Goal: Task Accomplishment & Management: Complete application form

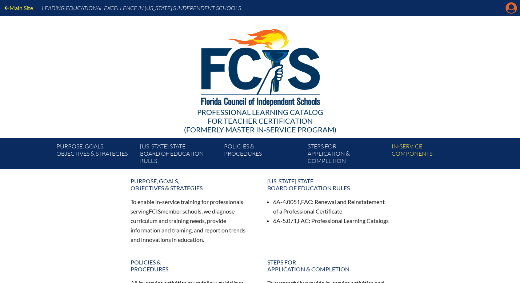
click at [511, 6] on icon "Manage account" at bounding box center [512, 8] width 12 height 12
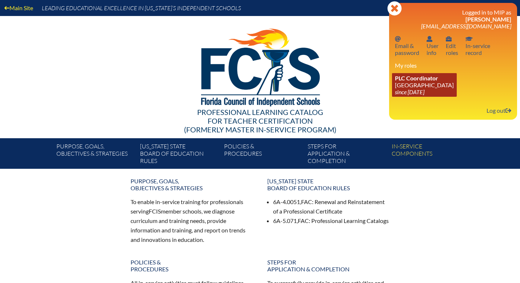
click at [404, 90] on link "PLC Coordinator [GEOGRAPHIC_DATA] since [DATE]" at bounding box center [424, 85] width 65 height 24
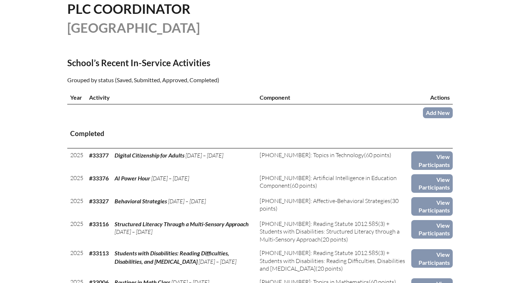
scroll to position [194, 0]
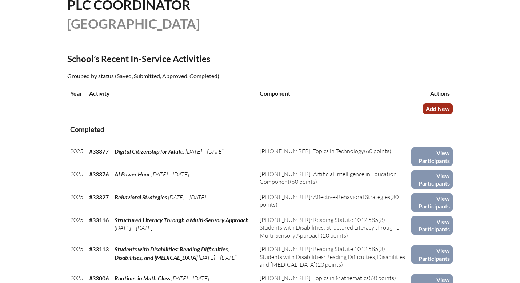
click at [438, 110] on link "Add New" at bounding box center [438, 108] width 30 height 11
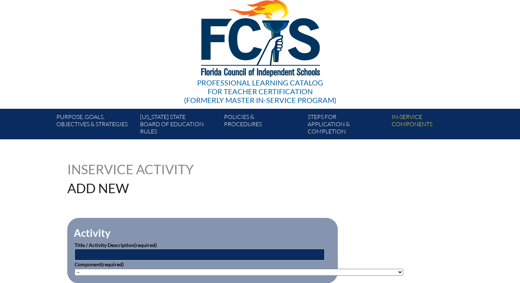
scroll to position [71, 0]
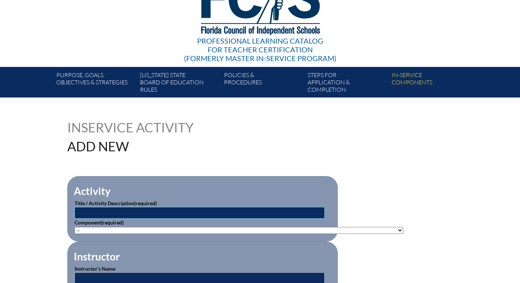
click at [145, 211] on input "text" at bounding box center [200, 213] width 250 height 12
type input "M"
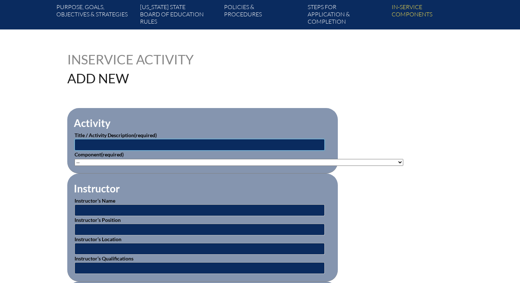
scroll to position [140, 0]
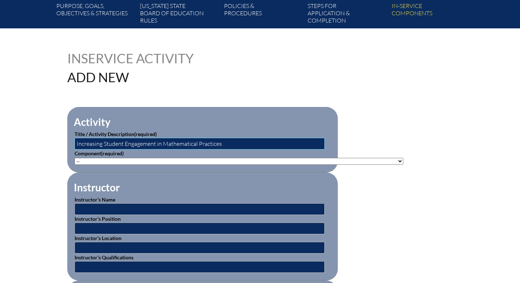
click at [157, 144] on input "Increasing Student Engagement in Mathematical Practices" at bounding box center [200, 144] width 250 height 12
click at [207, 143] on input "Increasing Student Engagement and Learning with in Mathematical Practices" at bounding box center [200, 144] width 250 height 12
type input "Increasing Student Engagement and Learning with Mathematical Practices"
click at [122, 160] on select"]"] "-- 1-000-001: Appropriate Art Activities 1-000-002: Concept and Art Process for…" at bounding box center [239, 161] width 329 height 7
select select"]"] "20404"
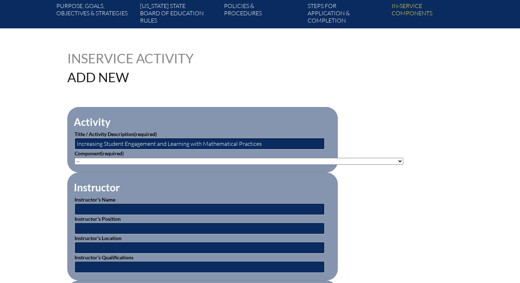
click at [75, 158] on select"]"] "-- [PHONE_NUMBER]: Appropriate Art Activities [PHONE_NUMBER]: Concept and Art P…" at bounding box center [239, 161] width 329 height 7
click at [85, 211] on input "text" at bounding box center [200, 209] width 250 height 12
type input "[PERSON_NAME]"
click at [92, 230] on input "text" at bounding box center [200, 229] width 250 height 12
type input "Middle School Lead Teacher"
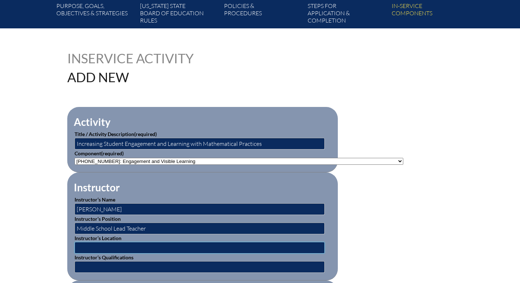
click at [100, 246] on input "text" at bounding box center [200, 248] width 250 height 12
type input "The Discovery School"
click at [122, 267] on input "text" at bounding box center [200, 267] width 250 height 12
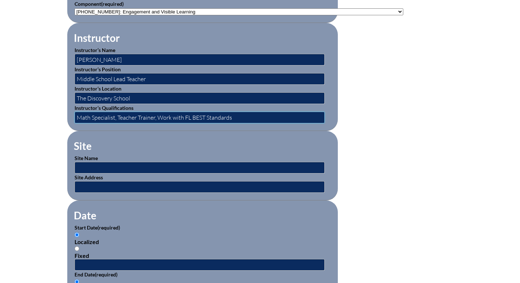
scroll to position [293, 0]
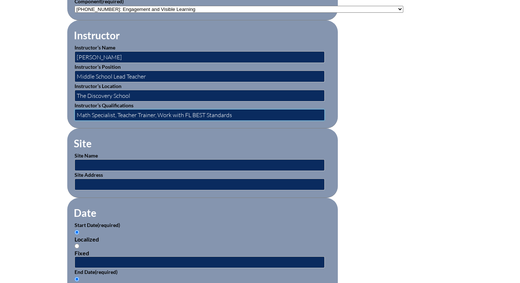
type input "Math Specialist, Teacher Trainer, Work with FL BEST Standards"
click at [95, 162] on input "text" at bounding box center [200, 165] width 250 height 12
type input "The Discovery School"
click at [128, 186] on input "text" at bounding box center [200, 185] width 250 height 12
type input "[STREET_ADDRESS]"
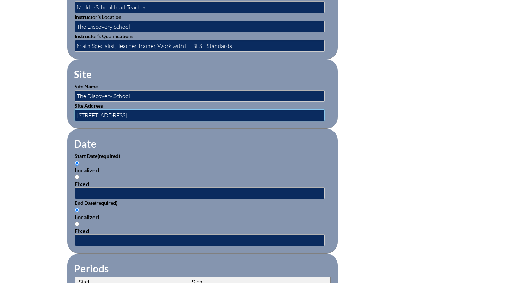
scroll to position [363, 0]
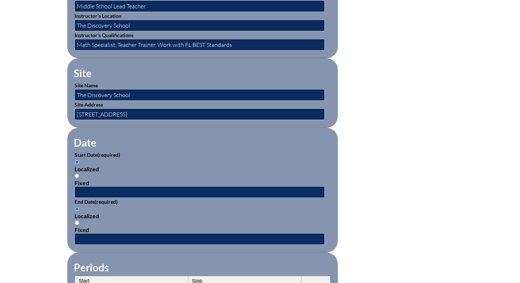
click at [90, 192] on input "text" at bounding box center [200, 192] width 250 height 12
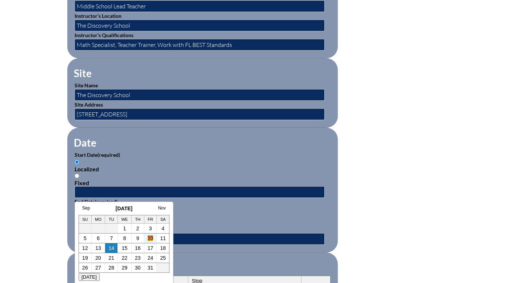
click at [148, 239] on link "10" at bounding box center [151, 238] width 6 height 6
type input "2025-10-10 7:16 AM"
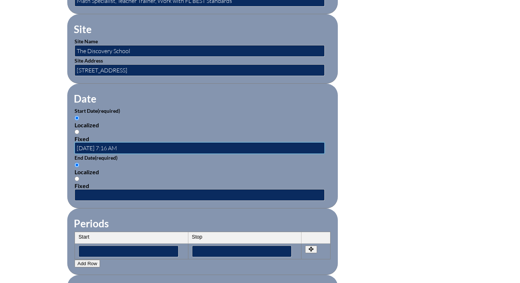
scroll to position [408, 0]
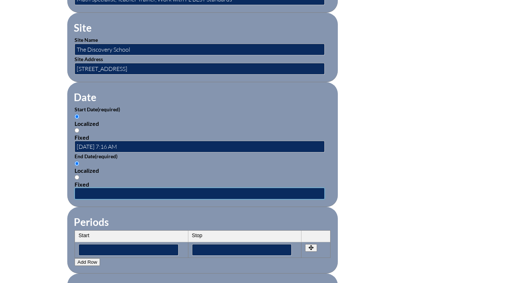
click at [150, 194] on input "text" at bounding box center [200, 194] width 250 height 12
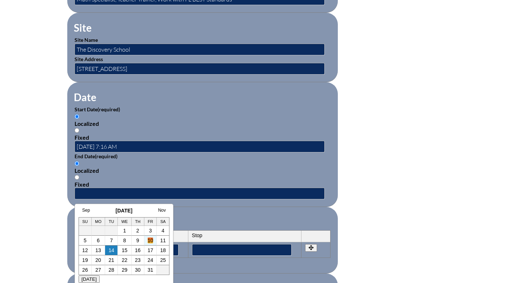
click at [151, 241] on link "10" at bounding box center [151, 241] width 6 height 6
type input "2025-10-10 7:16 AM"
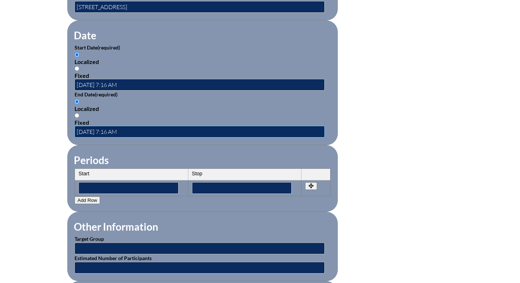
scroll to position [476, 0]
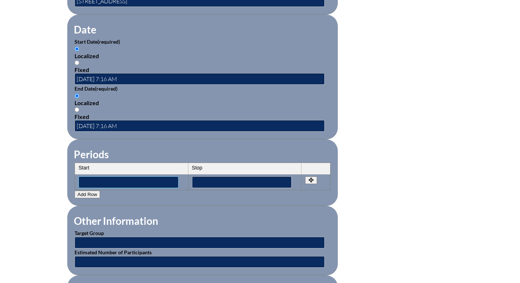
click at [147, 180] on input"] "text" at bounding box center [129, 182] width 100 height 12
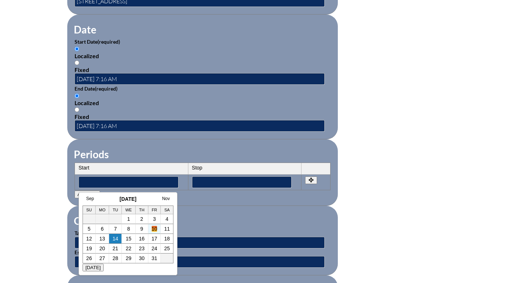
click at [154, 230] on link "10" at bounding box center [155, 229] width 6 height 6
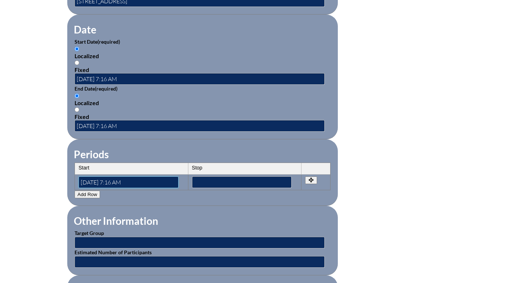
click at [115, 180] on input"] "2025-10-10 7:16 AM" at bounding box center [129, 182] width 100 height 12
click at [126, 182] on input"] "2025-10-10 10:16 AM" at bounding box center [129, 182] width 100 height 12
type input"] "2025-10-10 10:00 AM"
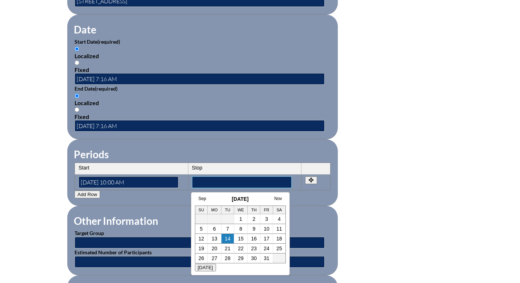
click at [205, 183] on input"] "text" at bounding box center [242, 182] width 100 height 12
click at [269, 229] on link "10" at bounding box center [267, 229] width 6 height 6
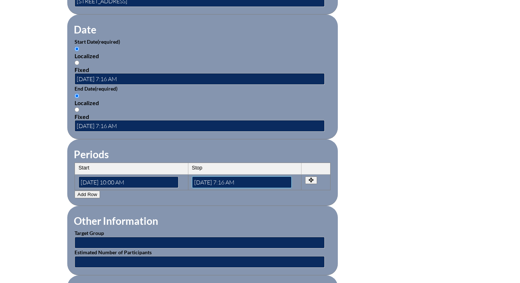
click at [228, 181] on input"] "2025-10-10 7:16 AM" at bounding box center [242, 182] width 100 height 12
click at [240, 182] on input"] "2025-10-10 11:16 AM" at bounding box center [242, 182] width 100 height 12
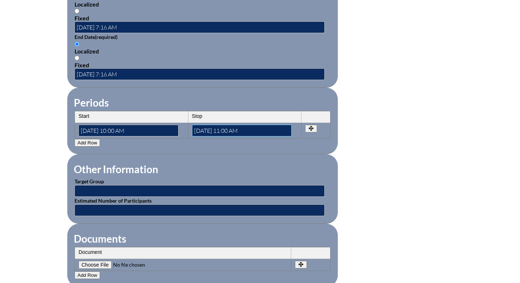
scroll to position [528, 0]
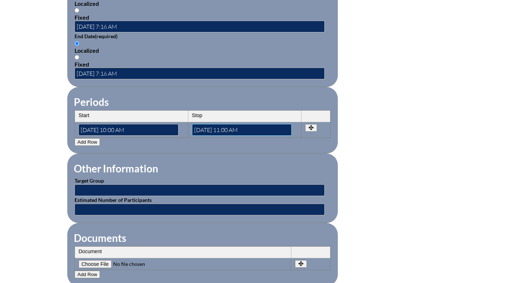
type input"] "[DATE] 11:00 AM"
click at [144, 191] on input "text" at bounding box center [200, 190] width 250 height 12
type input "Primary - MS Math Teachers"
click at [142, 209] on input "text" at bounding box center [200, 210] width 250 height 12
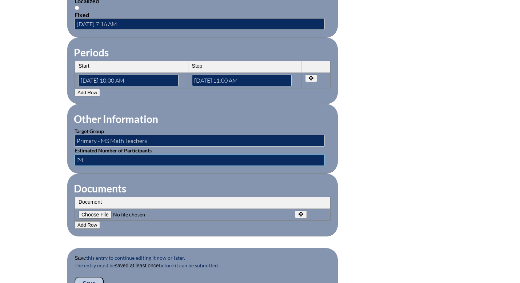
scroll to position [579, 0]
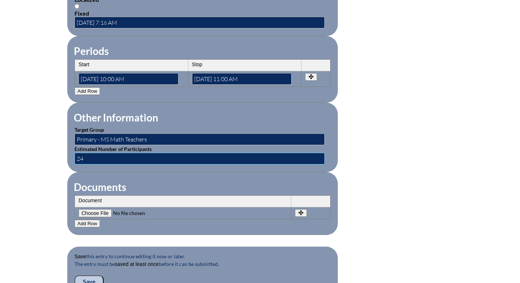
type input "24"
click at [139, 202] on th "Document" at bounding box center [183, 202] width 217 height 12
click at [96, 214] on input"] "file" at bounding box center [128, 213] width 99 height 8
type input"] "C:\fakepath\Screenshot [DATE] 7.11.16 AM.png"
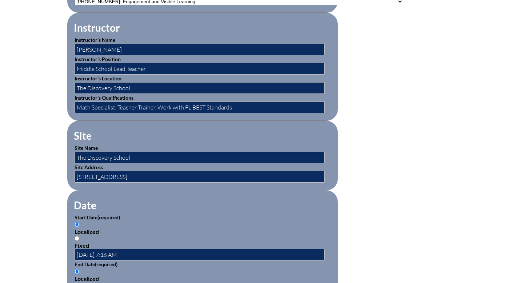
scroll to position [299, 0]
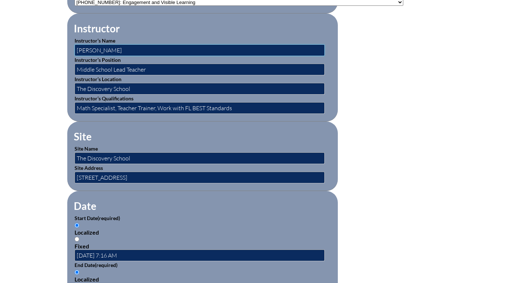
click at [121, 50] on input "Deborah Robbins" at bounding box center [200, 50] width 250 height 12
type input "[PERSON_NAME], [PERSON_NAME]"
click at [146, 68] on input "Middle School Lead Teacher" at bounding box center [200, 70] width 250 height 12
type input "Middle School Lead Teacher, FE Lead Teacher"
click at [115, 107] on input "Math Specialist, Teacher Trainer, Work with FL BEST Standards" at bounding box center [200, 108] width 250 height 12
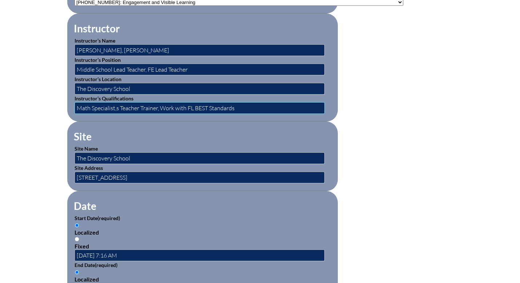
click at [157, 107] on input "Math Specialist,s Teacher Trainer, Work with FL BEST Standards" at bounding box center [200, 108] width 250 height 12
drag, startPoint x: 239, startPoint y: 108, endPoint x: 165, endPoint y: 106, distance: 74.2
click at [164, 106] on input "Math Specialist,s Teacher Trainers, Work with FL BEST Standards" at bounding box center [200, 108] width 250 height 12
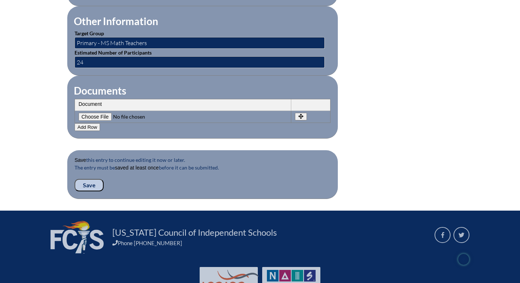
scroll to position [677, 0]
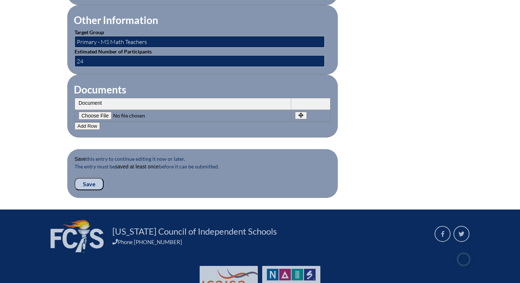
type input "Math Specialist,s Teacher Trainers"
click at [90, 183] on input "Save" at bounding box center [89, 184] width 29 height 12
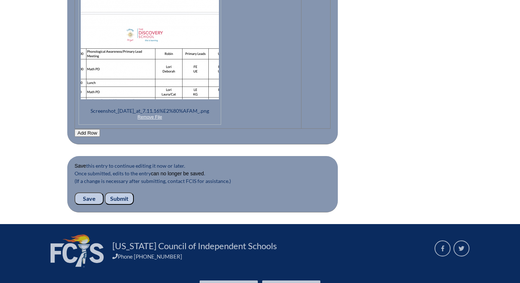
scroll to position [853, 0]
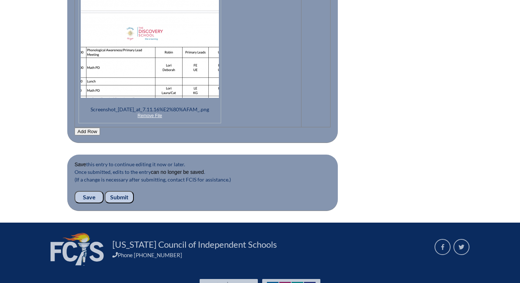
click at [122, 196] on input "Submit" at bounding box center [119, 197] width 29 height 12
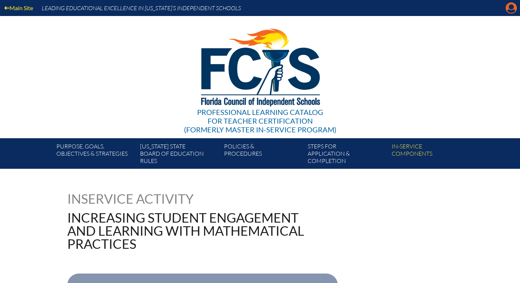
click at [511, 8] on icon "Manage account" at bounding box center [512, 8] width 12 height 12
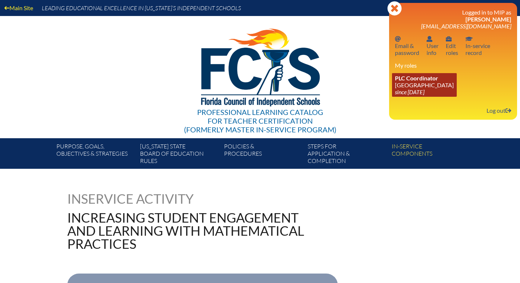
click at [420, 90] on icon "since [DATE]" at bounding box center [409, 91] width 29 height 7
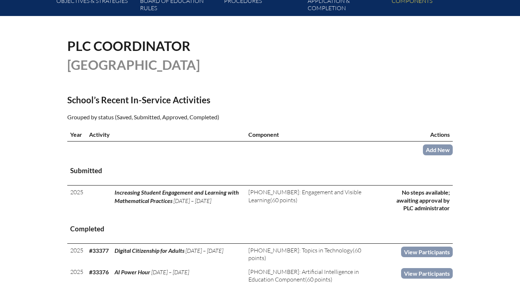
scroll to position [154, 0]
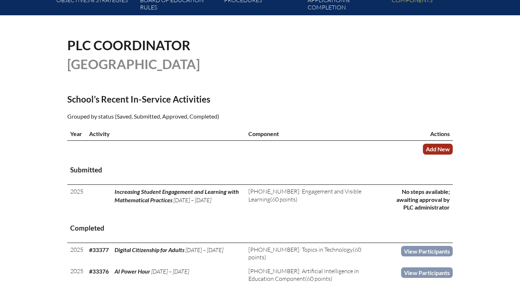
click at [440, 147] on link "Add New" at bounding box center [438, 149] width 30 height 11
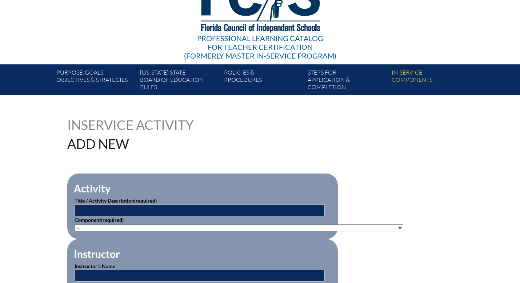
scroll to position [92, 0]
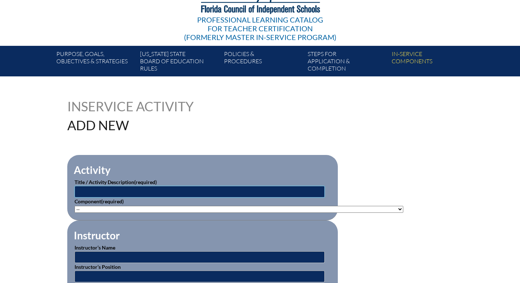
click at [127, 193] on input "text" at bounding box center [200, 192] width 250 height 12
type input "Increasing Engagement and Learning With Mathematical Practices"
click at [104, 207] on select"]"] "-- 1-000-001: Appropriate Art Activities 1-000-002: Concept and Art Process for…" at bounding box center [239, 209] width 329 height 7
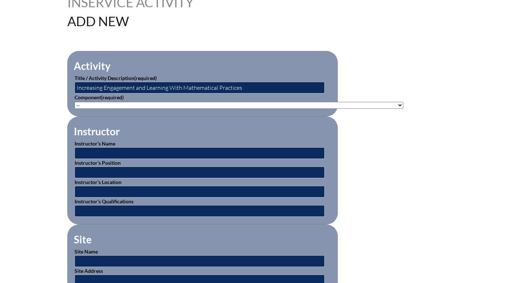
scroll to position [199, 0]
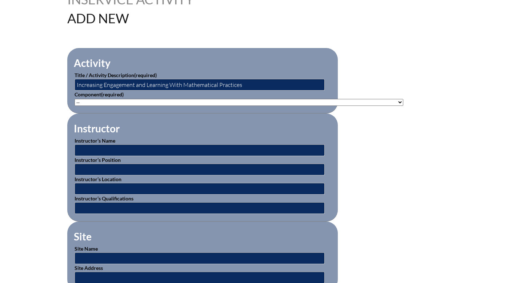
click at [101, 101] on select"]"] "-- 1-000-001: Appropriate Art Activities 1-000-002: Concept and Art Process for…" at bounding box center [239, 102] width 329 height 7
select select"]"] "20378"
click at [75, 99] on select"]"] "-- 1-000-001: Appropriate Art Activities 1-000-002: Concept and Art Process for…" at bounding box center [239, 102] width 329 height 7
click at [110, 149] on input "text" at bounding box center [200, 150] width 250 height 12
type input "Deborah Robbins, Lori Price"
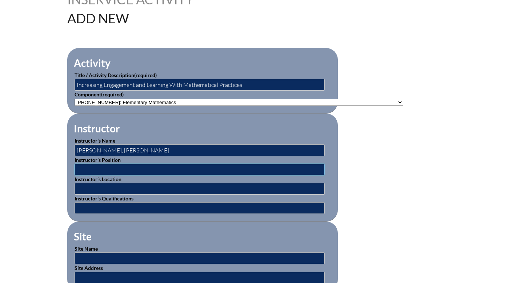
click at [93, 171] on input "text" at bounding box center [200, 170] width 250 height 12
type input "MS Lead Teacher, FE Lead Teacher"
click at [93, 191] on input "text" at bounding box center [200, 189] width 250 height 12
type input "The Discovery School"
click at [120, 208] on input "text" at bounding box center [200, 208] width 250 height 12
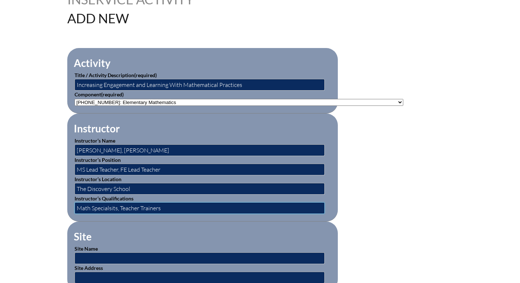
click at [110, 208] on input "Math Specialsits, Teacher Trainers" at bounding box center [200, 208] width 250 height 12
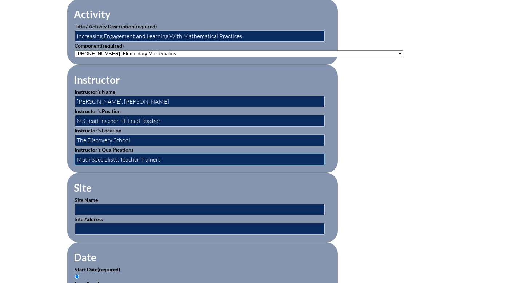
scroll to position [266, 0]
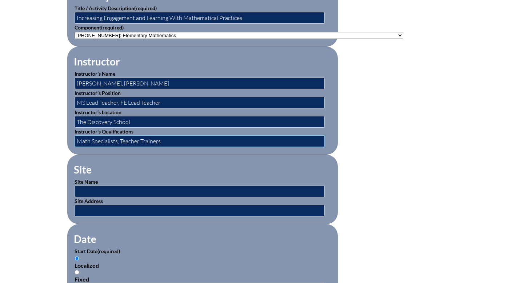
type input "Math Specialists, Teacher Trainers"
click at [111, 193] on input "text" at bounding box center [200, 192] width 250 height 12
type input "The Discovery School"
click at [110, 208] on input "text" at bounding box center [200, 211] width 250 height 12
type input "[STREET_ADDRESS]"
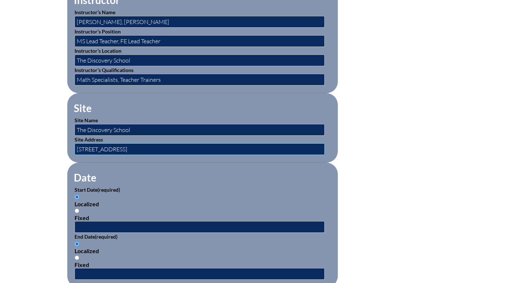
scroll to position [331, 0]
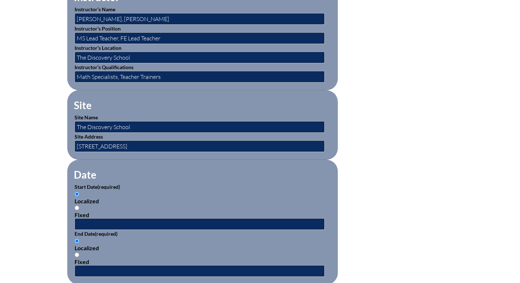
click at [77, 207] on input "Fixed" at bounding box center [77, 208] width 5 height 5
radio input "true"
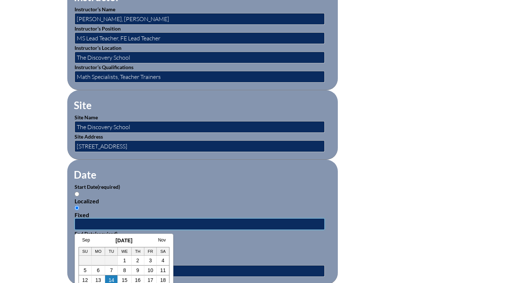
click at [110, 223] on input "text" at bounding box center [200, 224] width 250 height 12
type input "2025-10-09 8:26 AM"
click at [230, 245] on div "Localized" at bounding box center [203, 248] width 256 height 7
click at [79, 243] on input "Localized" at bounding box center [77, 241] width 5 height 5
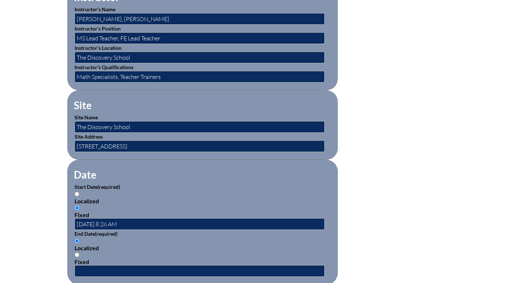
click at [78, 254] on input "Fixed" at bounding box center [77, 255] width 5 height 5
radio input "true"
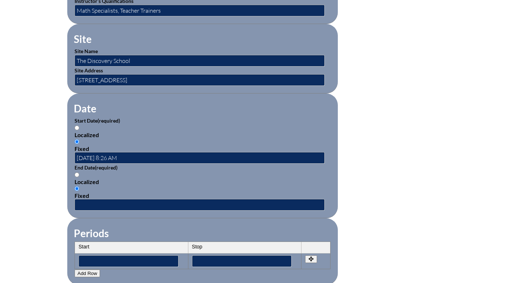
scroll to position [404, 0]
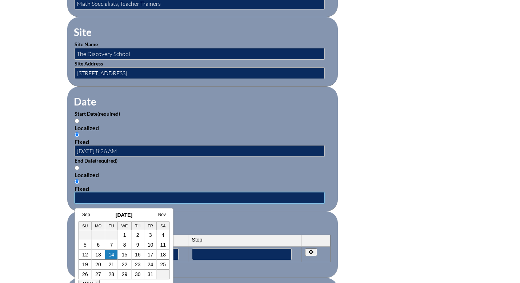
click at [139, 200] on input "text" at bounding box center [200, 198] width 250 height 12
click at [152, 246] on link "10" at bounding box center [151, 245] width 6 height 6
type input "2025-10-10 7:21 AM"
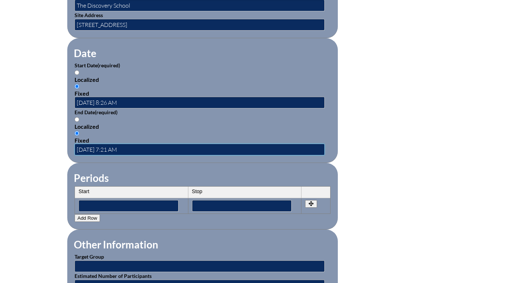
scroll to position [454, 0]
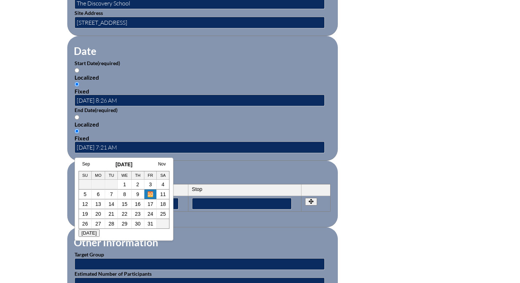
click at [152, 194] on link "10" at bounding box center [151, 194] width 6 height 6
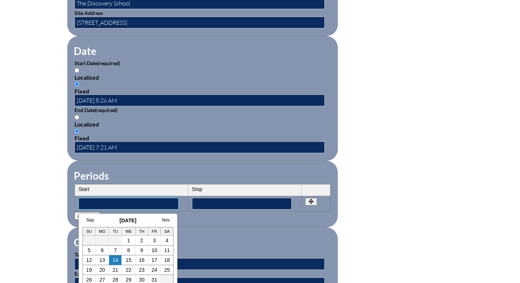
click at [123, 203] on input"] "text" at bounding box center [129, 204] width 100 height 12
click at [115, 203] on input"] "2025-10-09 2:45 PM" at bounding box center [129, 204] width 100 height 12
click at [130, 205] on input"] "2025-10-09 110:45 PM" at bounding box center [129, 204] width 100 height 12
type input"] "2025-10-09 110:00 PM"
click at [249, 208] on input"] "text" at bounding box center [242, 204] width 100 height 12
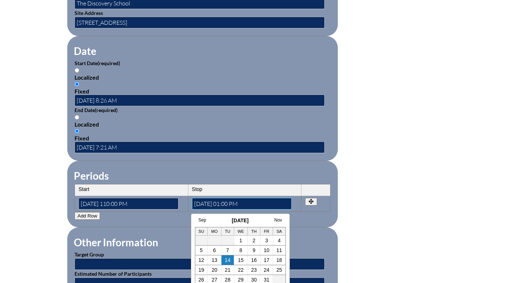
click at [231, 202] on input"] "2025-09-26 01:00 PM" at bounding box center [242, 204] width 100 height 12
click at [266, 250] on link "10" at bounding box center [267, 250] width 6 height 6
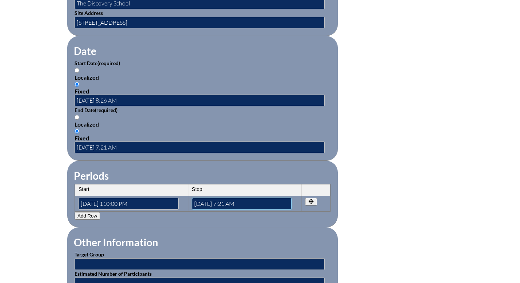
click at [228, 204] on input"] "2025-10-10 7:21 AM" at bounding box center [242, 204] width 100 height 12
click at [236, 203] on input"] "2025-10-10 12:21 AM" at bounding box center [242, 204] width 100 height 12
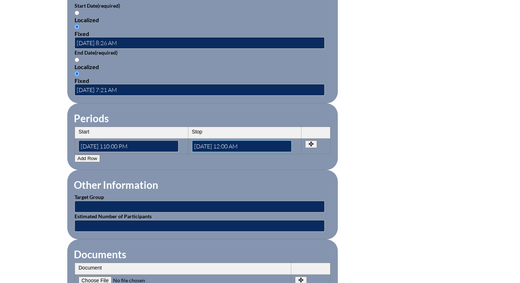
scroll to position [513, 0]
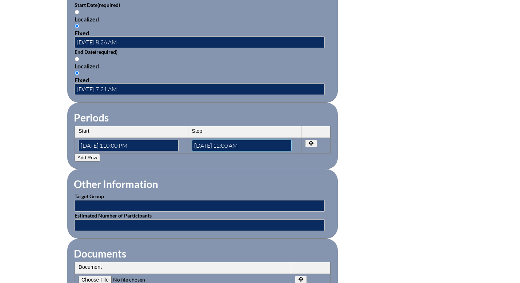
type input"] "2025-10-10 12:00 AM"
click at [106, 206] on input "text" at bounding box center [200, 206] width 250 height 12
type input "Foundational and Upper Elementary Teachers"
click at [82, 225] on input "text" at bounding box center [200, 225] width 250 height 12
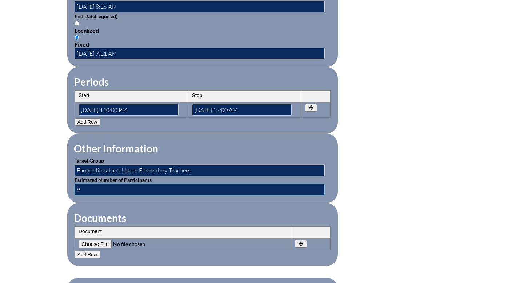
scroll to position [549, 0]
type input "9"
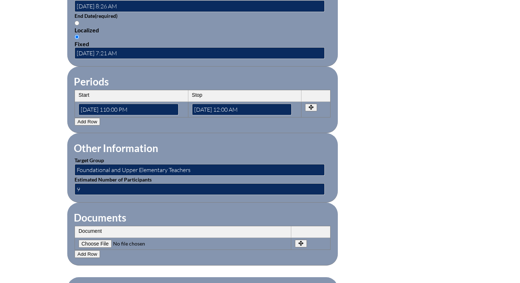
click at [99, 243] on input"] "file" at bounding box center [128, 244] width 99 height 8
type input"] "C:\fakepath\Screenshot 2025-10-14 at 7.11.16 AM.png"
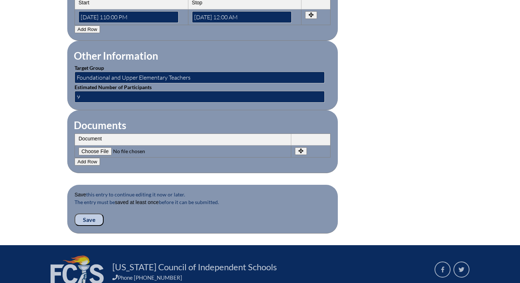
scroll to position [642, 0]
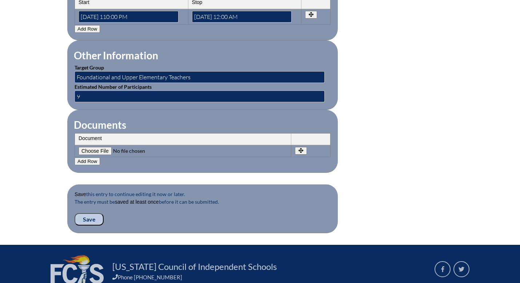
click at [93, 219] on input "Save" at bounding box center [89, 219] width 29 height 12
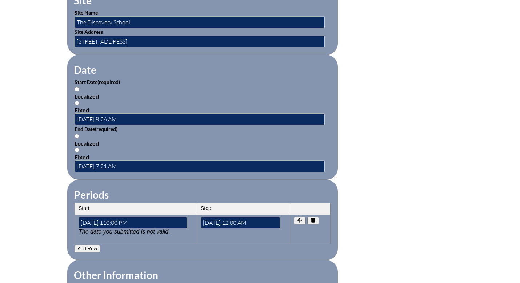
scroll to position [448, 0]
click at [129, 118] on input "2025-10-09 8:26 AM" at bounding box center [200, 119] width 250 height 12
click at [76, 100] on input "Fixed" at bounding box center [77, 102] width 5 height 5
radio input "true"
click at [92, 118] on input "2025-10-09 8:26 AM" at bounding box center [200, 119] width 250 height 12
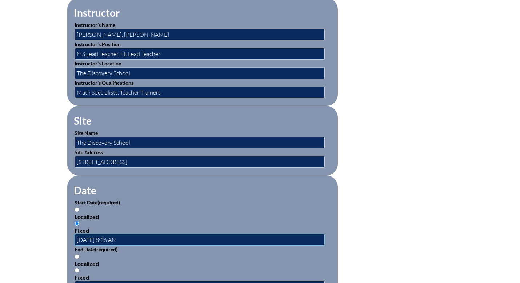
scroll to position [328, 0]
click at [156, 217] on div "Localized" at bounding box center [203, 216] width 256 height 7
click at [79, 212] on input "Localized" at bounding box center [77, 209] width 5 height 5
radio input "true"
click at [76, 223] on input "Fixed" at bounding box center [77, 223] width 5 height 5
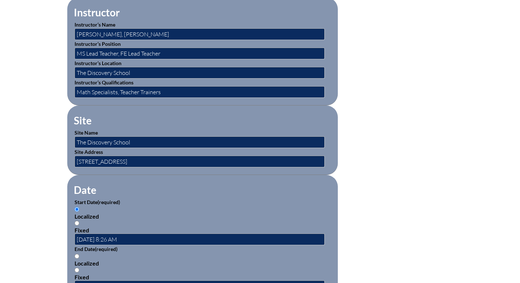
radio input "true"
click at [125, 237] on input "2025-10-09 8:26 AM" at bounding box center [200, 240] width 250 height 12
drag, startPoint x: 143, startPoint y: 239, endPoint x: 70, endPoint y: 240, distance: 72.8
click at [70, 240] on fieldset "Date Start Date (required) Localized Fixed 2025-10-09 8:26 AM End Date (require…" at bounding box center [202, 237] width 271 height 125
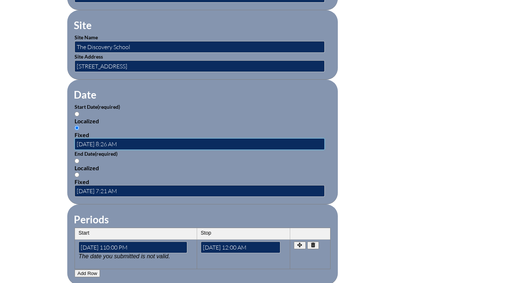
scroll to position [425, 0]
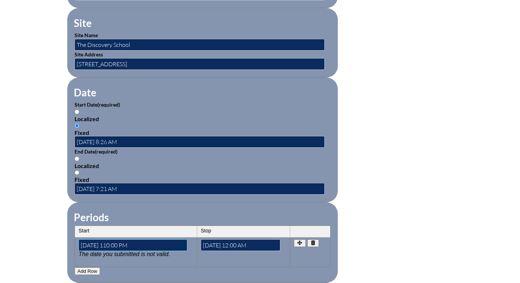
click at [155, 245] on input"] "2025-10-09 110:00 PM" at bounding box center [133, 245] width 109 height 12
click at [155, 139] on input "2025-10-09 8:26 AM" at bounding box center [200, 142] width 250 height 12
click at [89, 230] on th "Start" at bounding box center [136, 232] width 122 height 12
click at [93, 240] on input"] "2025-10-09 110:00 PM" at bounding box center [133, 245] width 109 height 12
click at [312, 242] on icon "button" at bounding box center [313, 243] width 4 height 5
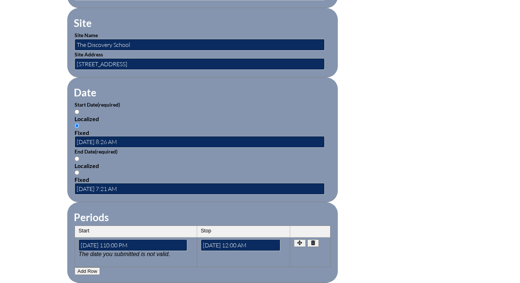
click at [312, 242] on icon "button" at bounding box center [313, 243] width 4 height 5
drag, startPoint x: 143, startPoint y: 247, endPoint x: 106, endPoint y: 244, distance: 36.9
click at [106, 244] on input"] "2025-10-09 110:00 PM" at bounding box center [133, 245] width 109 height 12
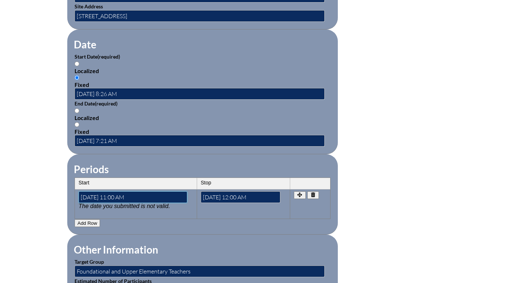
scroll to position [493, 0]
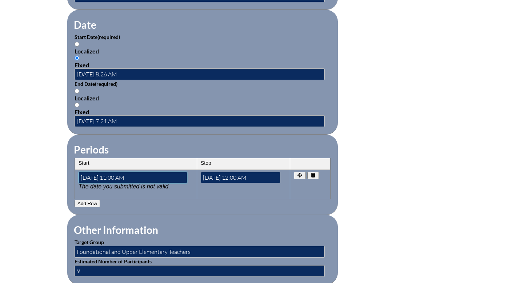
type input"] "[DATE] 11:00 AM"
click at [107, 72] on input "2025-10-09 8:26 AM" at bounding box center [200, 74] width 250 height 12
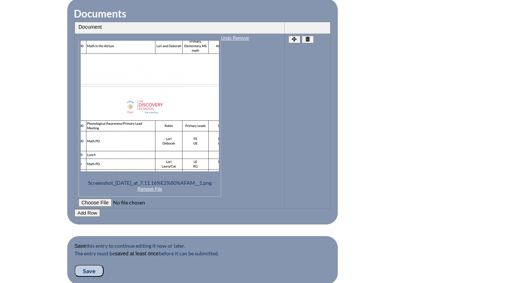
scroll to position [897, 0]
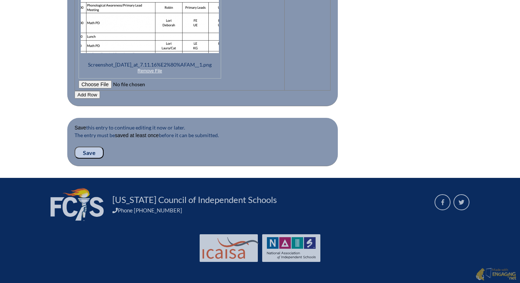
type input "2025-10-10 8:26 AM"
click at [90, 152] on input "Save" at bounding box center [89, 153] width 29 height 12
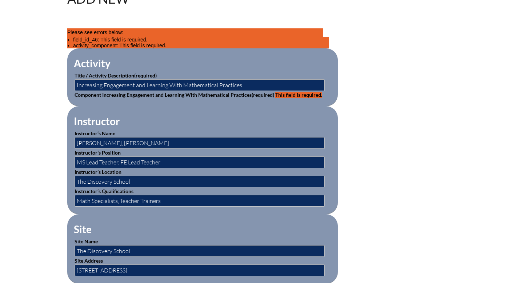
scroll to position [218, 0]
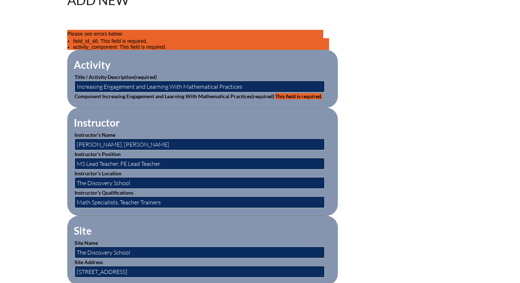
click at [291, 95] on span "This field is required." at bounding box center [298, 96] width 47 height 6
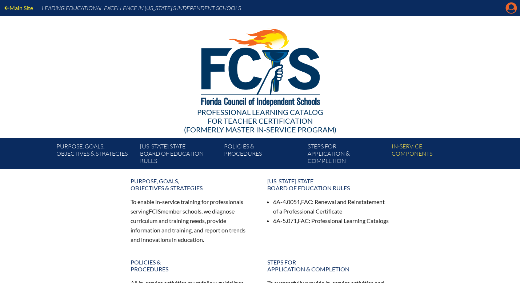
click at [511, 11] on icon "Manage account" at bounding box center [512, 8] width 12 height 12
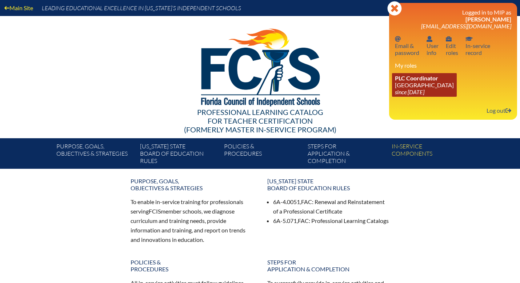
click at [417, 91] on icon "since [DATE]" at bounding box center [409, 91] width 29 height 7
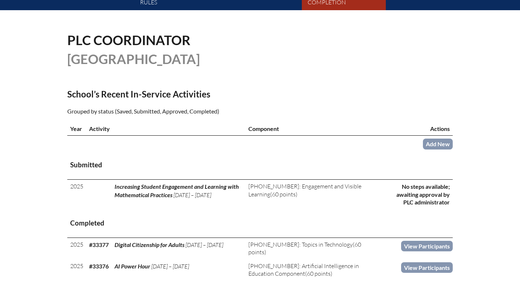
scroll to position [160, 0]
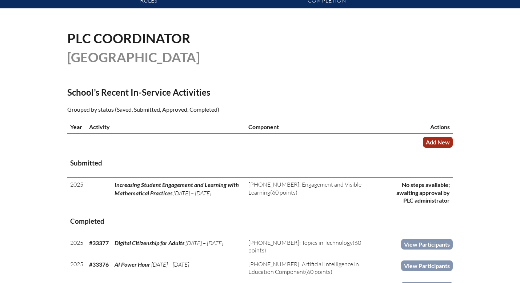
click at [440, 140] on link "Add New" at bounding box center [438, 142] width 30 height 11
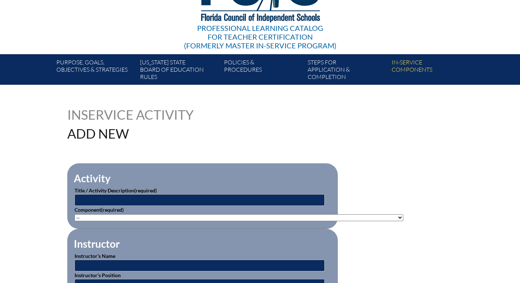
scroll to position [132, 0]
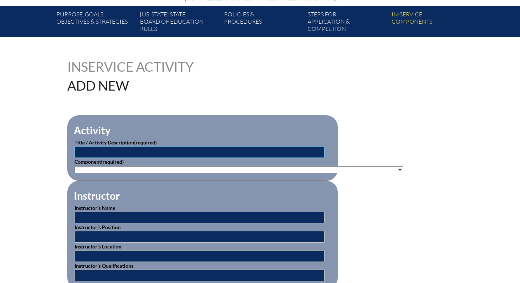
click at [90, 154] on input "text" at bounding box center [200, 152] width 250 height 12
type input "Increasing Engagement and Learning Through Mathematical Practices"
click at [92, 170] on select"]"] "-- [PHONE_NUMBER]: Appropriate Art Activities [PHONE_NUMBER]: Concept and Art P…" at bounding box center [239, 169] width 329 height 7
select select"]"] "20404"
click at [75, 166] on select"]"] "-- [PHONE_NUMBER]: Appropriate Art Activities [PHONE_NUMBER]: Concept and Art P…" at bounding box center [239, 169] width 329 height 7
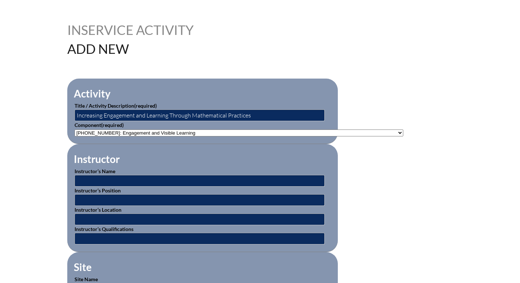
scroll to position [170, 0]
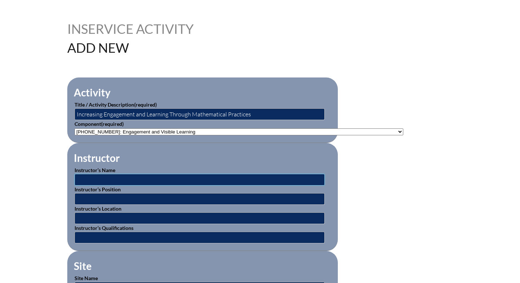
click at [130, 181] on input "text" at bounding box center [200, 180] width 250 height 12
type input "[PERSON_NAME], [PERSON_NAME]"
click at [125, 198] on input "text" at bounding box center [200, 199] width 250 height 12
type input "MS Lead Teacher, FE Lead Teacher"
click at [102, 216] on input "text" at bounding box center [200, 219] width 250 height 12
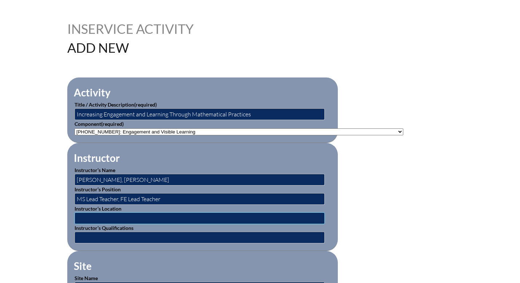
type input "The Discovery School"
click at [114, 237] on input "text" at bounding box center [200, 238] width 250 height 12
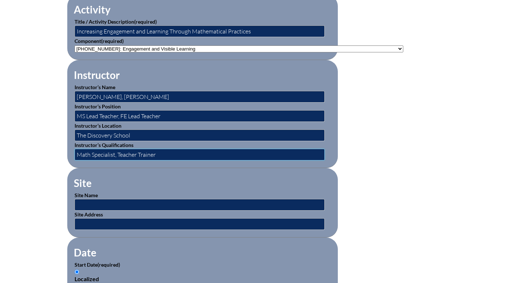
scroll to position [253, 0]
type input "Math Specialist, Teacher Trainers"
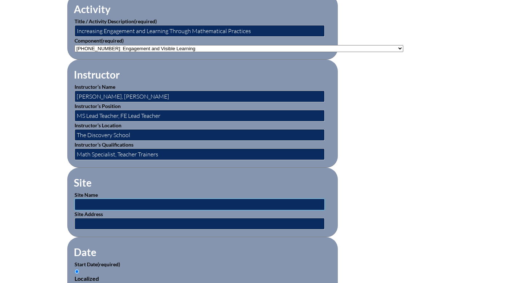
click at [109, 204] on input "text" at bounding box center [200, 205] width 250 height 12
type input "The Discovery School"
click at [134, 223] on input "text" at bounding box center [200, 224] width 250 height 12
type input "[STREET_ADDRESS]"
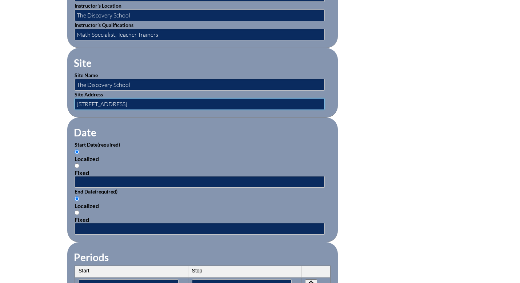
scroll to position [378, 0]
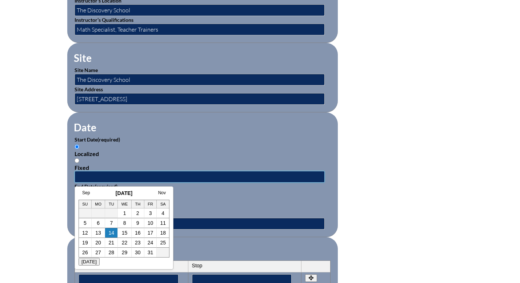
click at [111, 177] on input "text" at bounding box center [200, 177] width 250 height 12
click at [108, 235] on td "14" at bounding box center [111, 233] width 13 height 10
click at [206, 199] on div "Localized" at bounding box center [203, 200] width 256 height 7
click at [79, 196] on input "Localized" at bounding box center [77, 193] width 5 height 5
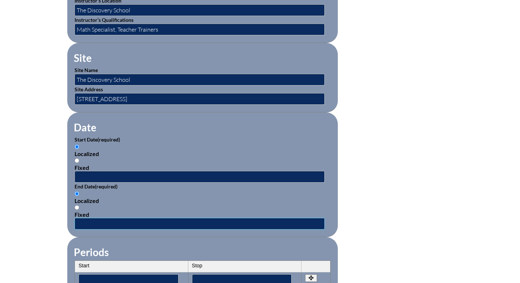
click at [108, 222] on input "text" at bounding box center [200, 224] width 250 height 12
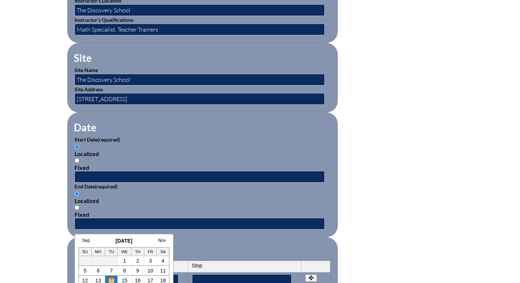
click at [112, 278] on link "14" at bounding box center [112, 281] width 6 height 6
type input "2025-10-14 7:25 AM"
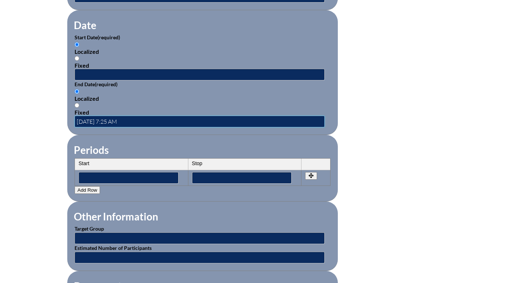
scroll to position [484, 0]
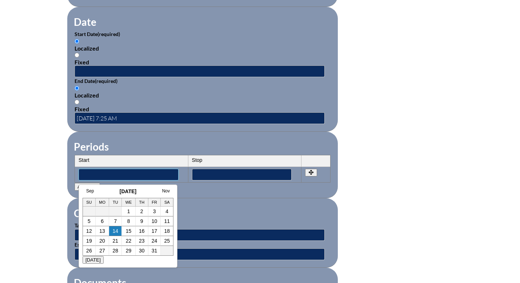
click at [154, 175] on input"] "text" at bounding box center [129, 175] width 100 height 12
click at [156, 223] on link "10" at bounding box center [155, 221] width 6 height 6
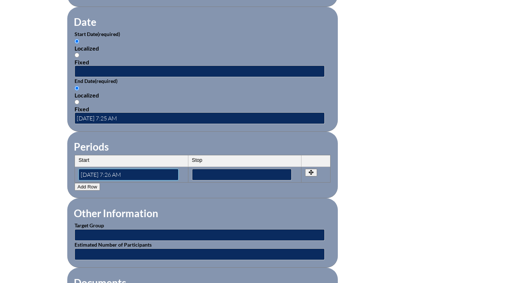
click at [124, 174] on input"] "2025-10-10 7:26 AM" at bounding box center [129, 175] width 100 height 12
type input"] "2025-10-10 11:00 AM"
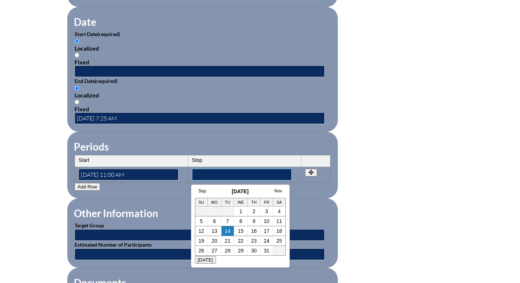
click at [223, 173] on input"] "text" at bounding box center [242, 175] width 100 height 12
type input"] "2025-10-10 12:00 PM"
click at [125, 232] on input "text" at bounding box center [200, 235] width 250 height 12
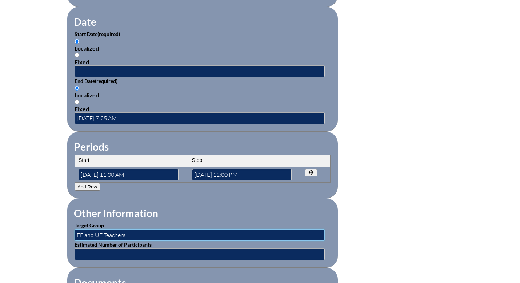
type input "FE and UE Teachers"
click at [135, 252] on input "text" at bounding box center [200, 255] width 250 height 12
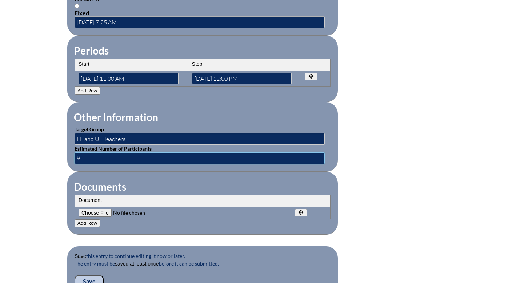
scroll to position [580, 0]
type input "9"
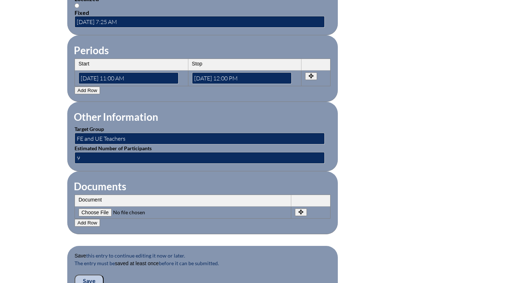
click at [102, 212] on input"] "file" at bounding box center [128, 213] width 99 height 8
type input"] "C:\fakepath\Screenshot 2025-10-14 at 7.11.16 AM.png"
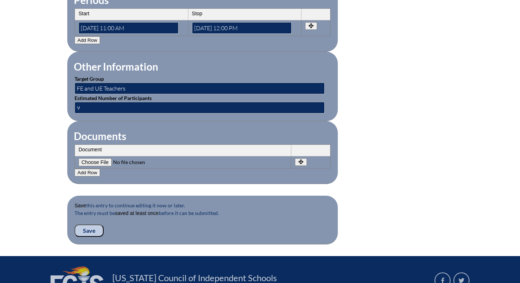
scroll to position [631, 0]
click at [93, 230] on input "Save" at bounding box center [89, 230] width 29 height 12
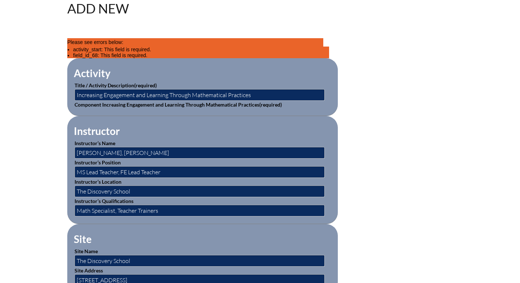
scroll to position [210, 0]
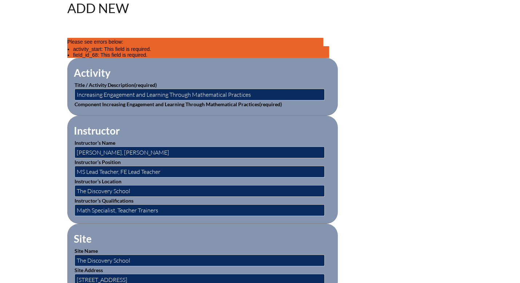
click at [241, 108] on fieldset "Activity Title / Activity Description (required) Increasing Engagement and Lear…" at bounding box center [202, 87] width 271 height 58
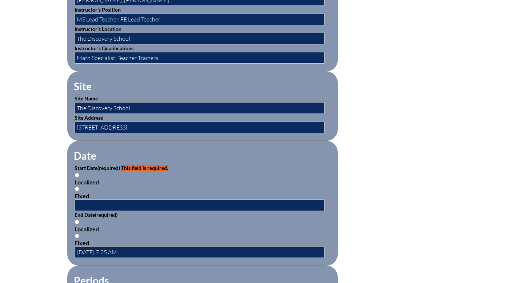
scroll to position [388, 0]
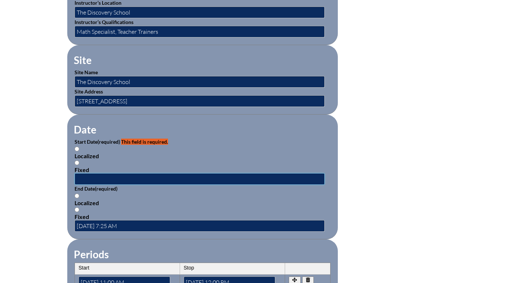
click at [85, 179] on input "text" at bounding box center [200, 179] width 250 height 12
drag, startPoint x: 132, startPoint y: 178, endPoint x: 110, endPoint y: 178, distance: 22.6
click at [109, 178] on input "2025-10-10 7:16 AM" at bounding box center [200, 179] width 250 height 12
type input "[DATE] 11:00 AM"
click at [117, 224] on input "2025-10-14 7:25 AM" at bounding box center [200, 226] width 250 height 12
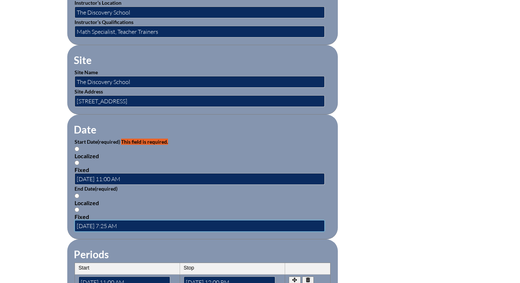
drag, startPoint x: 133, startPoint y: 226, endPoint x: 106, endPoint y: 225, distance: 27.3
click at [106, 225] on input "2025-10-14 7:25 AM" at bounding box center [200, 226] width 250 height 12
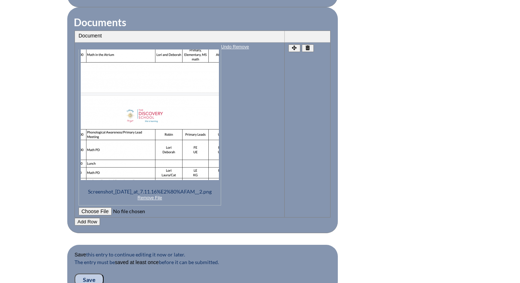
scroll to position [777, 0]
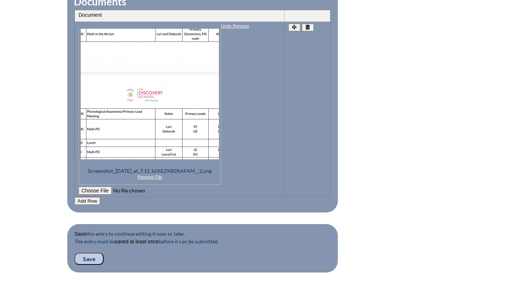
type input "[DATE] 12:00 PM"
click at [93, 261] on input "Save" at bounding box center [89, 259] width 29 height 12
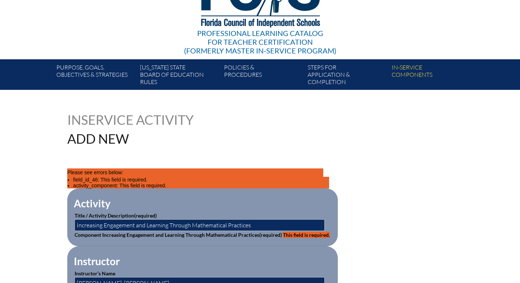
scroll to position [117, 0]
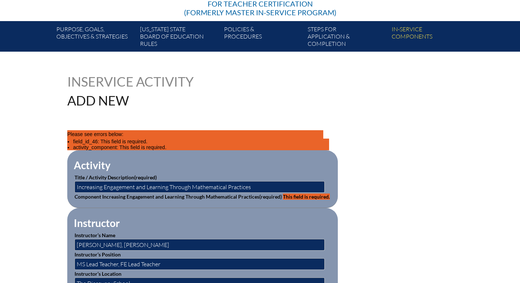
click at [287, 198] on span "This field is required." at bounding box center [306, 197] width 47 height 6
click at [287, 190] on input "Increasing Engagement and Learning Through Mathematical Practices" at bounding box center [200, 187] width 250 height 12
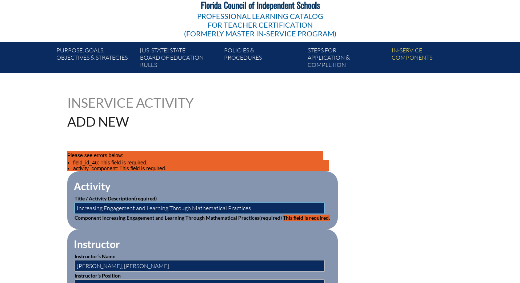
scroll to position [97, 0]
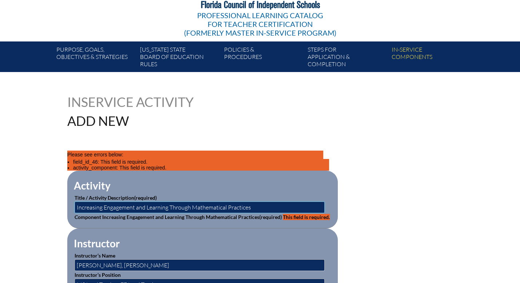
click at [273, 206] on input "Increasing Engagement and Learning Through Mathematical Practices" at bounding box center [200, 208] width 250 height 12
click at [293, 220] on p "Component Increasing Engagement and Learning Through Mathematical Practices (re…" at bounding box center [203, 217] width 256 height 8
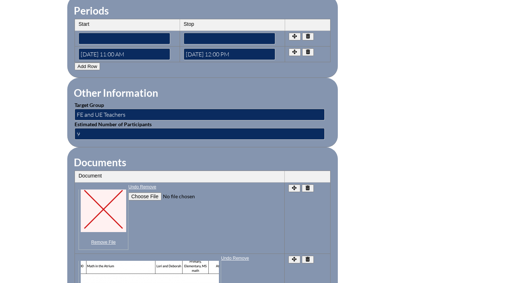
scroll to position [634, 0]
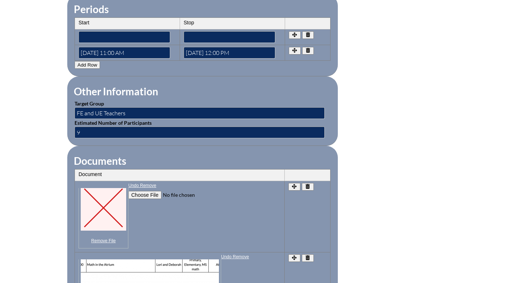
click at [148, 199] on input"] "file" at bounding box center [177, 195] width 99 height 8
type input"] "C:\fakepath\Screenshot [DATE] 7.11.16 AM.png"
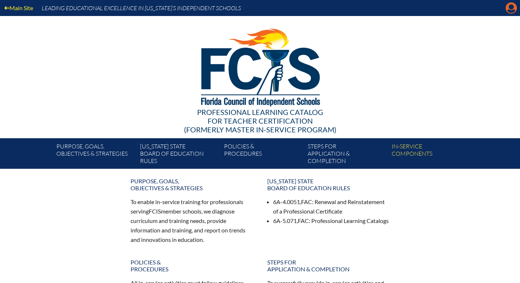
click at [512, 8] on icon "Manage account" at bounding box center [512, 8] width 12 height 12
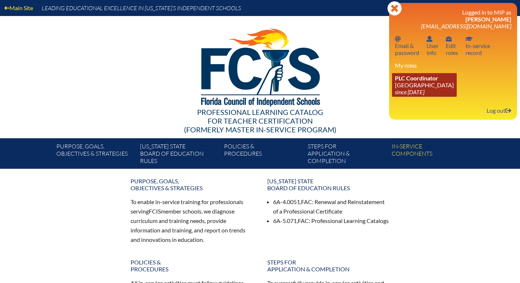
click at [405, 90] on icon "since [DATE]" at bounding box center [409, 91] width 29 height 7
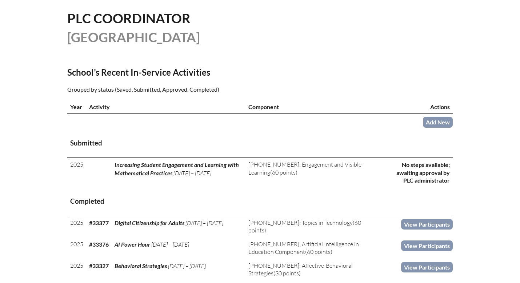
scroll to position [183, 0]
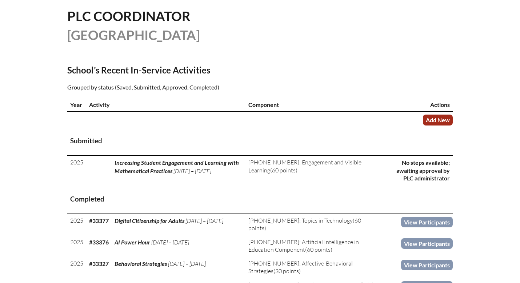
click at [444, 117] on link "Add New" at bounding box center [438, 120] width 30 height 11
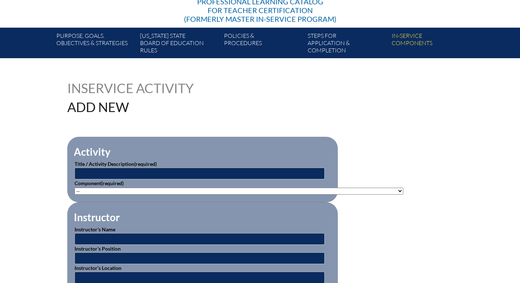
scroll to position [112, 0]
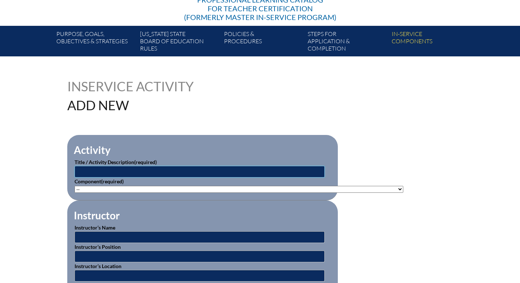
click at [169, 171] on input "text" at bounding box center [200, 172] width 250 height 12
type input "Increasing Engagement and Learning Through Mathematical Practices"
click at [142, 188] on select"]"] "-- [PHONE_NUMBER]: Appropriate Art Activities [PHONE_NUMBER]: Concept and Art P…" at bounding box center [239, 189] width 329 height 7
select select"]"] "20404"
click at [75, 186] on select"]"] "-- 1-000-001: Appropriate Art Activities 1-000-002: Concept and Art Process for…" at bounding box center [239, 189] width 329 height 7
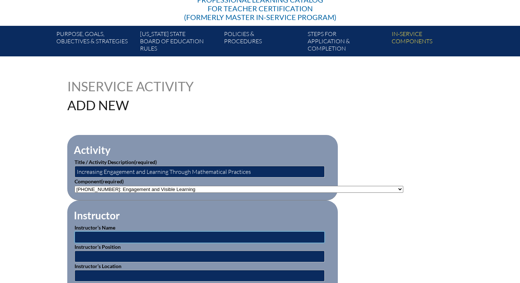
click at [142, 235] on input "text" at bounding box center [200, 237] width 250 height 12
type input "[PERSON_NAME], [PERSON_NAME]"
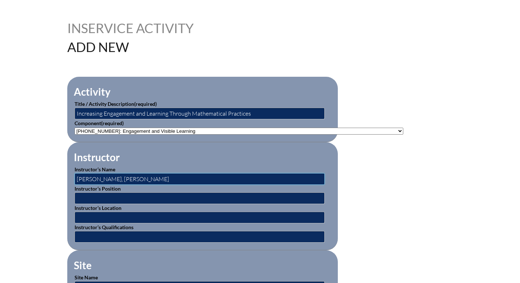
scroll to position [175, 0]
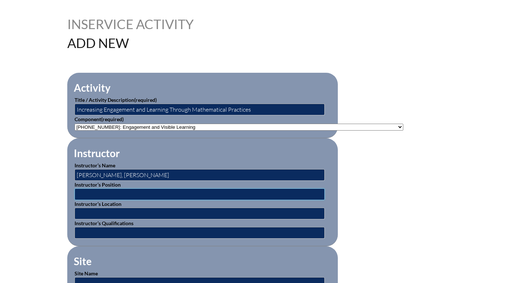
click at [119, 194] on input "text" at bounding box center [200, 194] width 250 height 12
type input "MS Lead Teacher, FE Lead Teacher"
click at [117, 213] on input "text" at bounding box center [200, 214] width 250 height 12
type input "The Discovery School"
click at [117, 231] on input "text" at bounding box center [200, 233] width 250 height 12
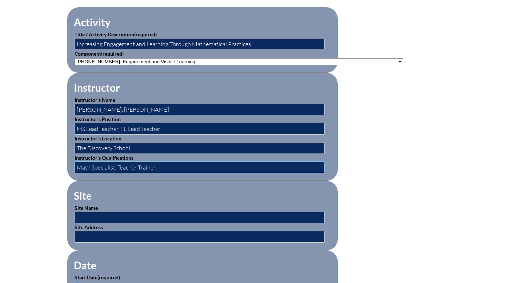
scroll to position [255, 0]
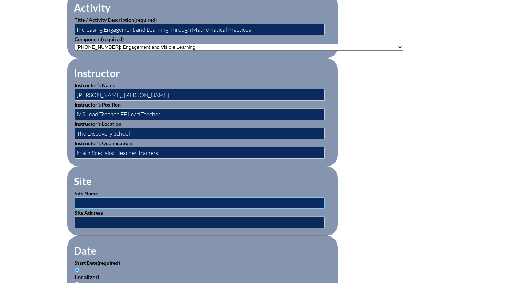
click at [119, 198] on input "text" at bounding box center [200, 203] width 250 height 12
click at [161, 151] on input "Math Specialist, Teacher Trainers" at bounding box center [200, 153] width 250 height 12
type input "Math Specialist, Teacher Trainer"
click at [104, 203] on input "text" at bounding box center [200, 203] width 250 height 12
type input "The Discovery School"
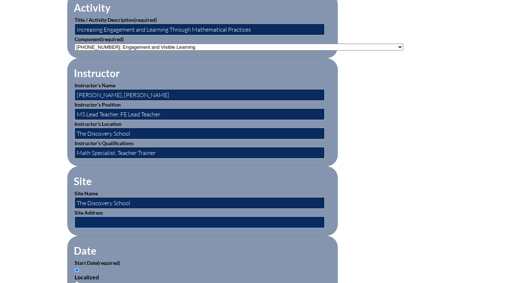
click at [120, 221] on input "text" at bounding box center [200, 223] width 250 height 12
type input "102 South 15th Street Jacksonville Beach, FL. 32250"
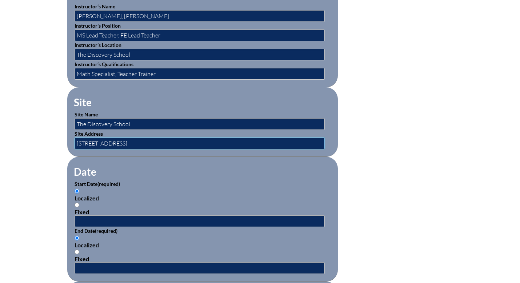
scroll to position [335, 0]
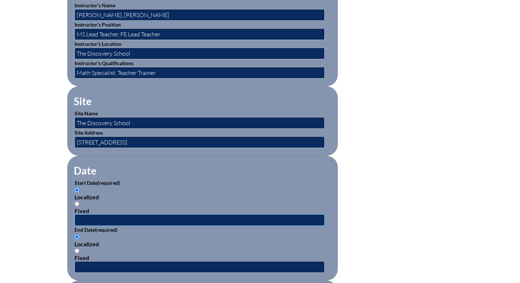
click at [85, 219] on input "text" at bounding box center [200, 220] width 250 height 12
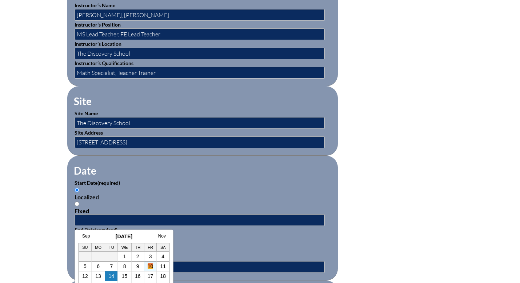
click at [150, 266] on link "10" at bounding box center [151, 266] width 6 height 6
type input "2025-10-10 7:33 AM"
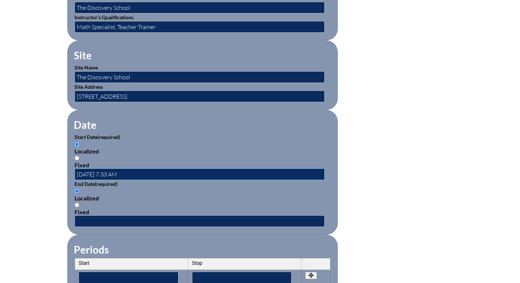
scroll to position [382, 0]
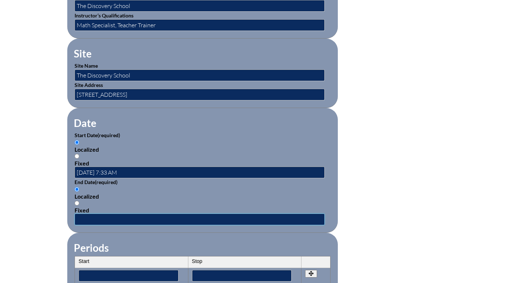
click at [139, 220] on input "text" at bounding box center [200, 220] width 250 height 12
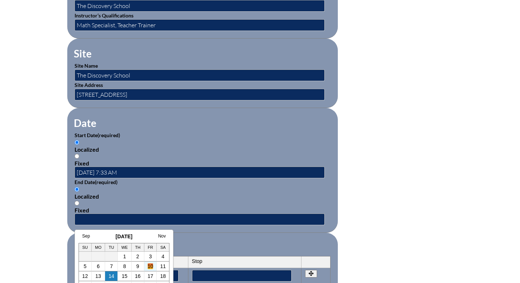
click at [151, 267] on link "10" at bounding box center [151, 266] width 6 height 6
type input "2025-10-10 7:33 AM"
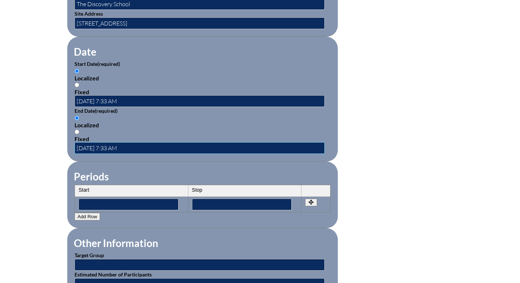
scroll to position [462, 0]
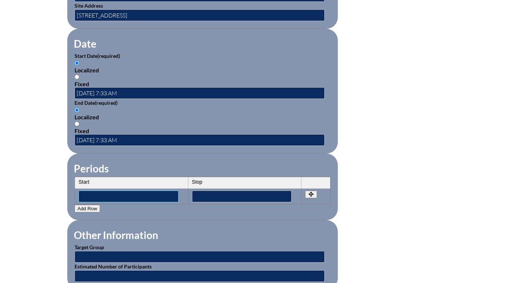
click at [137, 196] on input"] "text" at bounding box center [129, 197] width 100 height 12
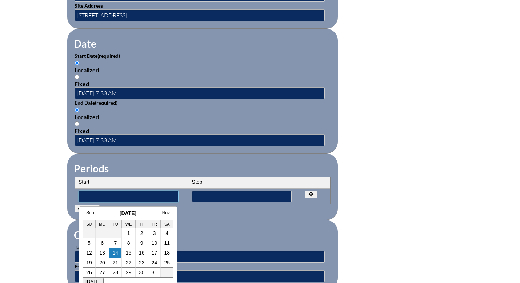
type input"] "2025-10-10 11:00 AM"
click at [208, 197] on input"] "text" at bounding box center [242, 197] width 100 height 12
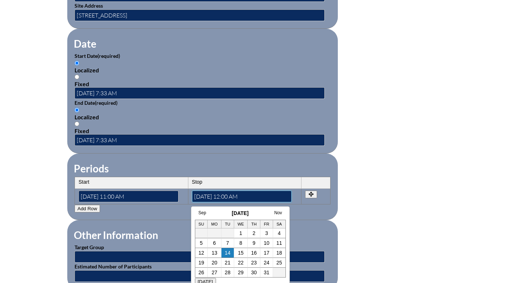
click at [243, 194] on input"] "2025-10-10 12:00 AM" at bounding box center [242, 197] width 100 height 12
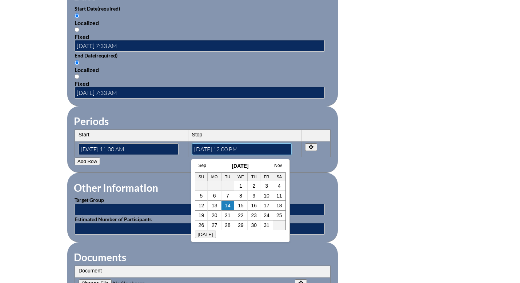
scroll to position [509, 0]
type input"] "2025-10-10 12:00 PM"
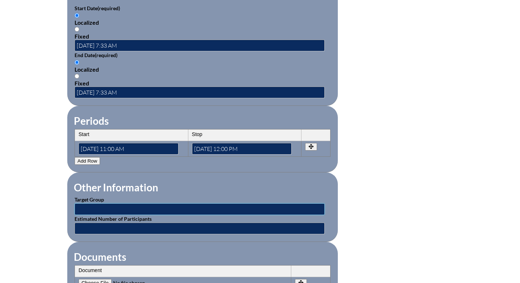
click at [118, 207] on input "text" at bounding box center [200, 209] width 250 height 12
type input "P"
type input "FE and UE Teachers"
click at [136, 229] on input "text" at bounding box center [200, 229] width 250 height 12
type input "9"
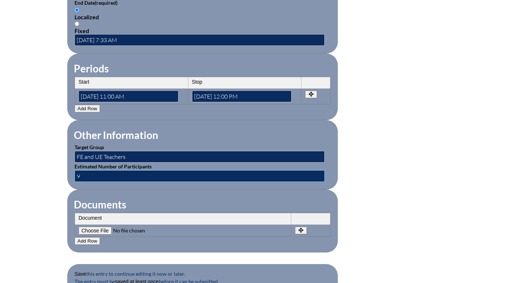
scroll to position [566, 0]
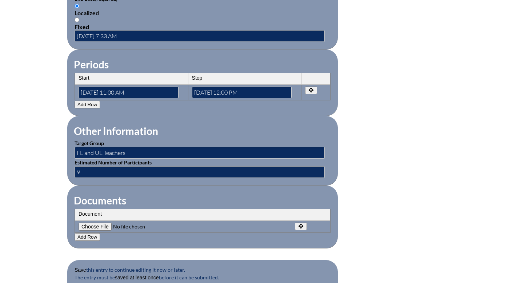
click at [106, 227] on input"] "file" at bounding box center [128, 227] width 99 height 8
type input"] "C:\fakepath\Screenshot 2025-10-14 at 7.11.16 AM.png"
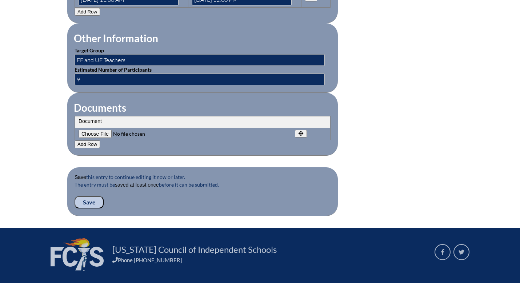
scroll to position [659, 0]
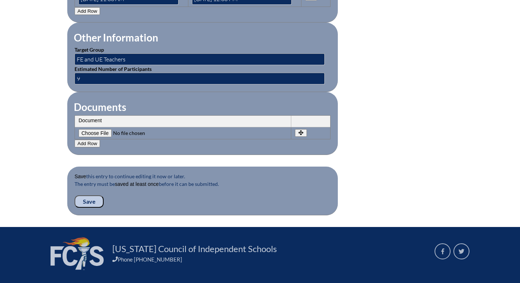
click at [87, 201] on input "Save" at bounding box center [89, 201] width 29 height 12
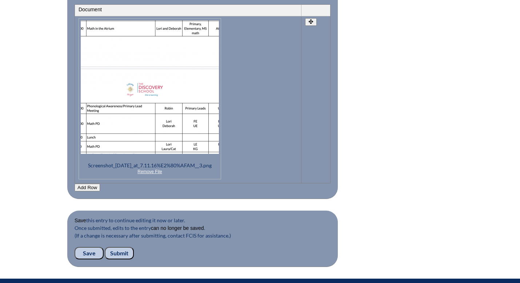
scroll to position [868, 0]
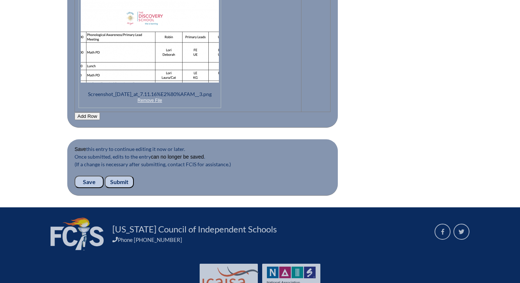
click at [88, 180] on input "Save" at bounding box center [89, 182] width 29 height 12
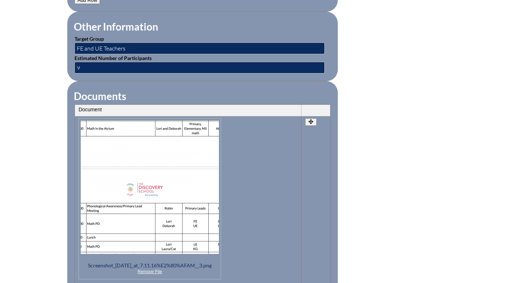
scroll to position [897, 0]
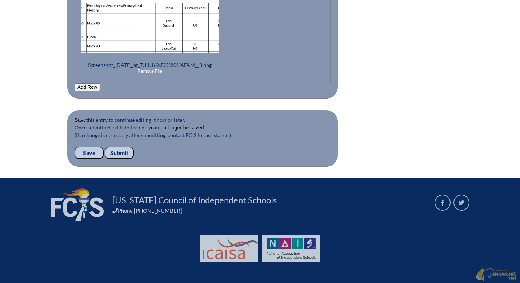
click at [122, 152] on input "Submit" at bounding box center [119, 153] width 29 height 12
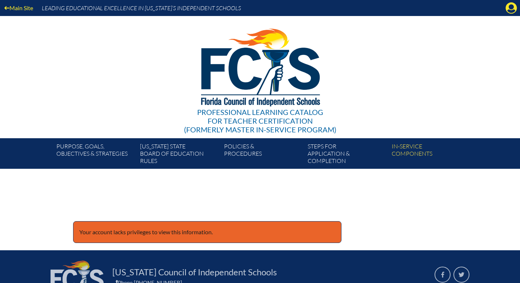
scroll to position [72, 0]
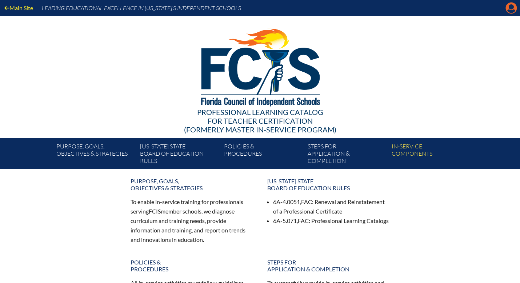
click at [511, 9] on icon "Manage account" at bounding box center [512, 8] width 12 height 12
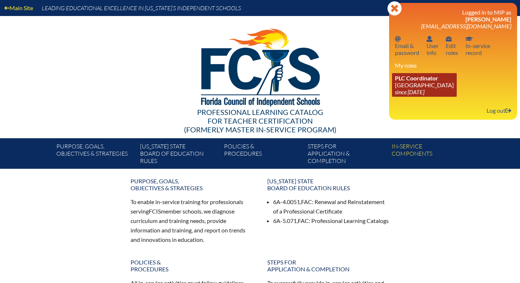
click at [414, 88] on link "PLC Coordinator Discovery Montessori School since 2022 Jul 1" at bounding box center [424, 85] width 65 height 24
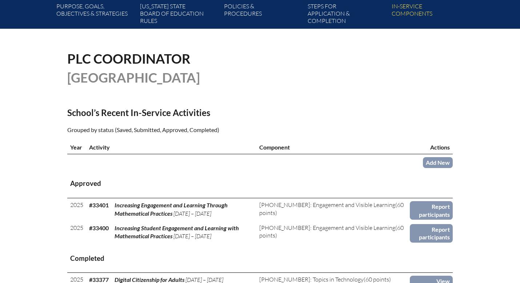
scroll to position [148, 0]
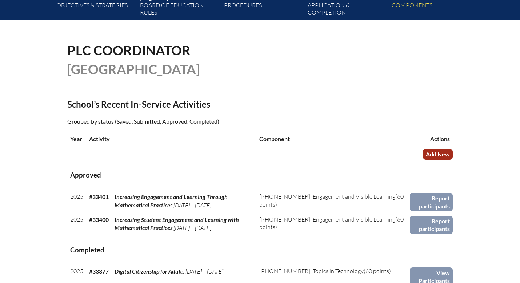
click at [433, 153] on link "Add New" at bounding box center [438, 154] width 30 height 11
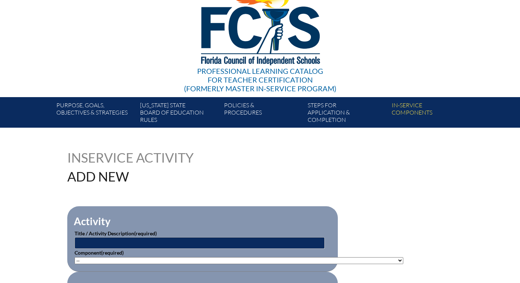
scroll to position [59, 0]
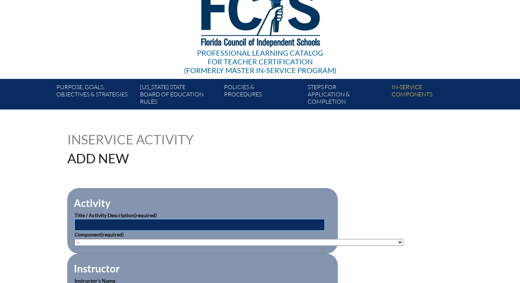
click at [135, 226] on input "text" at bounding box center [200, 225] width 250 height 12
click at [137, 222] on input "Increasing Mathematical Engagement Through" at bounding box center [200, 225] width 250 height 12
click at [136, 223] on input "Increasing Engagement Through" at bounding box center [200, 225] width 250 height 12
click at [189, 224] on input "Increasing Engagement and Learning Through" at bounding box center [200, 225] width 250 height 12
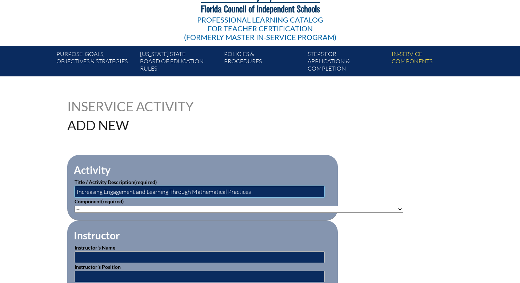
scroll to position [94, 0]
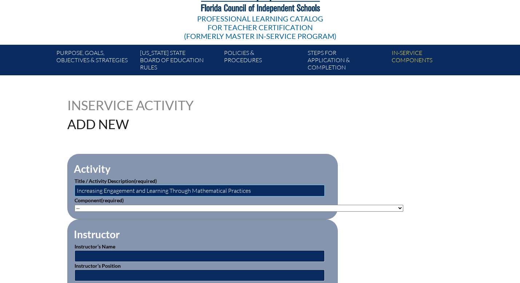
type input "Increasing Engagement and Learning Through Mathematical Practices"
click at [126, 206] on select"]"] "-- 1-000-001: Appropriate Art Activities 1-000-002: Concept and Art Process for…" at bounding box center [239, 208] width 329 height 7
select select"]"] "20404"
click at [75, 205] on select"]"] "-- 1-000-001: Appropriate Art Activities 1-000-002: Concept and Art Process for…" at bounding box center [239, 208] width 329 height 7
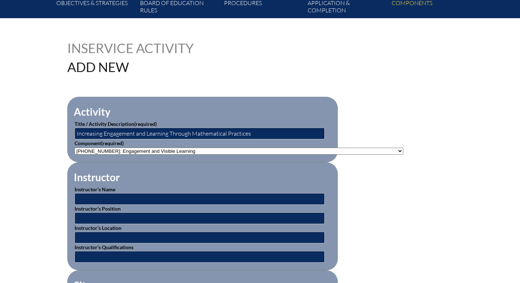
scroll to position [153, 0]
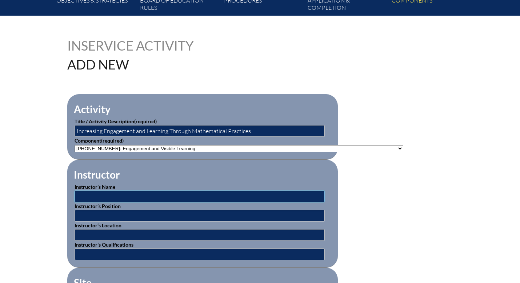
click at [152, 198] on input "text" at bounding box center [200, 197] width 250 height 12
type input "[PERSON_NAME]"
click at [116, 216] on input "text" at bounding box center [200, 216] width 250 height 12
type input "FE Lead Teacher, Teacher Trainer"
click at [124, 233] on input "text" at bounding box center [200, 235] width 250 height 12
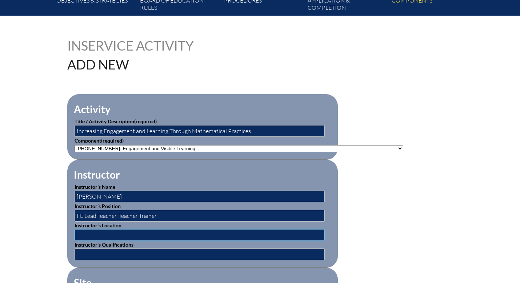
type input "The Discovery School"
click at [132, 251] on input "text" at bounding box center [200, 255] width 250 height 12
type input "FE Lead Teacher, Teacher Trainer"
drag, startPoint x: 159, startPoint y: 214, endPoint x: 123, endPoint y: 214, distance: 36.8
click at [123, 214] on input "FE Lead Teacher, Teacher Trainer" at bounding box center [200, 216] width 250 height 12
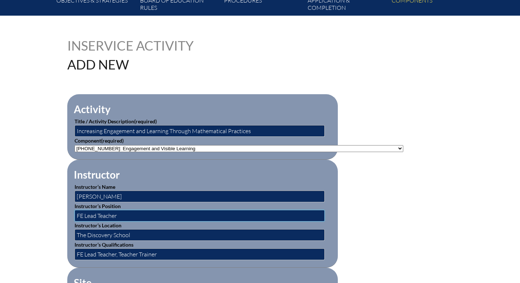
type input "FE Lead Teacher"
click at [135, 234] on input "The Discovery School" at bounding box center [200, 235] width 250 height 12
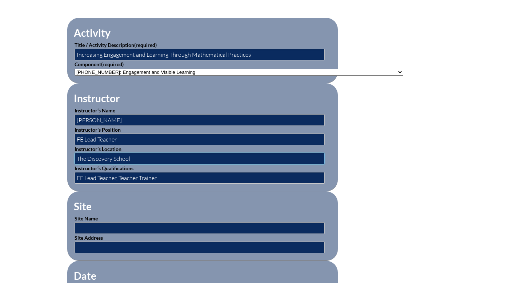
scroll to position [238, 0]
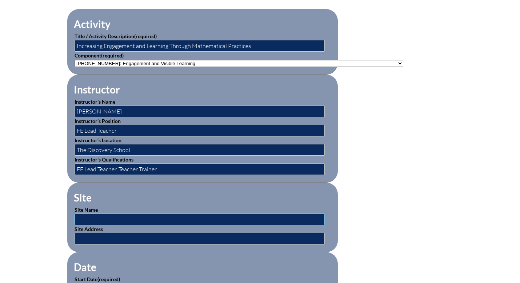
click at [115, 220] on input "text" at bounding box center [200, 220] width 250 height 12
type input "The Discovery School"
click at [124, 238] on input "text" at bounding box center [200, 239] width 250 height 12
type input "[STREET_ADDRESS]"
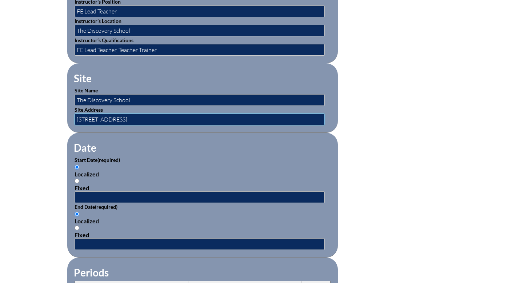
scroll to position [370, 0]
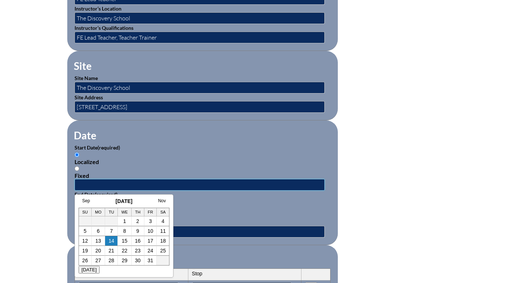
click at [134, 186] on input "text" at bounding box center [200, 185] width 250 height 12
click at [111, 184] on input "2025-10-10 11:00 AM" at bounding box center [200, 185] width 250 height 12
click at [134, 186] on input "2025-10-10 01:00 AM" at bounding box center [200, 185] width 250 height 12
type input "2025-10-10 01:00 PM"
click at [203, 228] on input "text" at bounding box center [200, 232] width 250 height 12
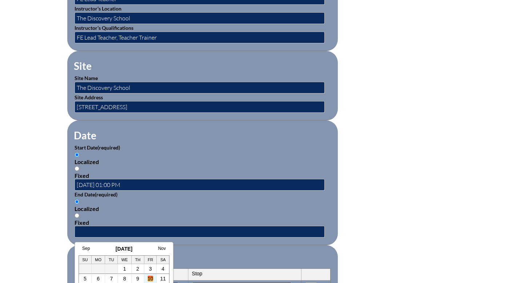
click at [151, 279] on link "10" at bounding box center [151, 279] width 6 height 6
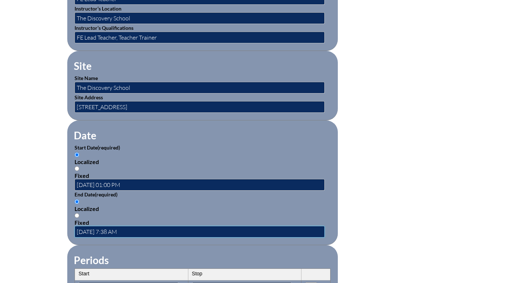
click at [112, 230] on input "2025-10-10 7:38 AM" at bounding box center [200, 232] width 250 height 12
click at [153, 232] on input "2025-10-10 02:00 PM:38 AM" at bounding box center [200, 232] width 250 height 12
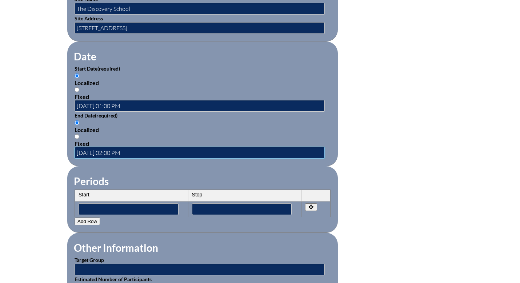
scroll to position [450, 0]
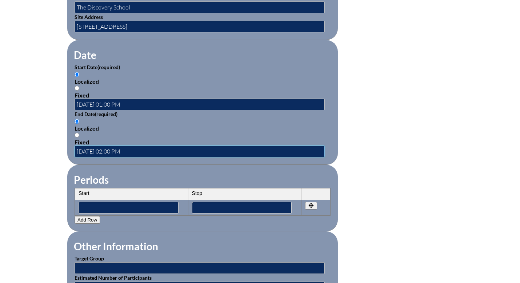
type input "2025-10-10 02:00 PM"
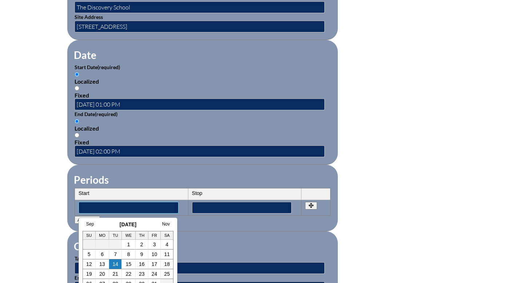
click at [142, 208] on input"] "text" at bounding box center [129, 208] width 100 height 12
click at [118, 207] on input"] "2025-10-10 11:00 AM" at bounding box center [129, 208] width 100 height 12
click at [137, 207] on input"] "2025-10-10 01:00 AM" at bounding box center [129, 208] width 100 height 12
type input"] "2025-10-10 01:00 PM"
click at [223, 205] on input"] "text" at bounding box center [242, 208] width 100 height 12
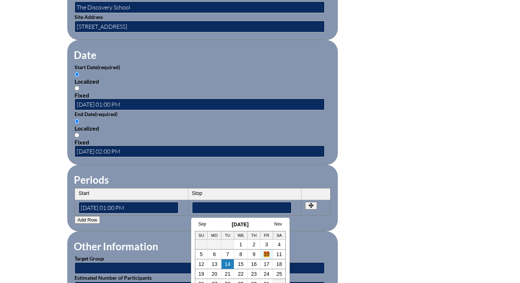
click at [267, 255] on link "10" at bounding box center [267, 254] width 6 height 6
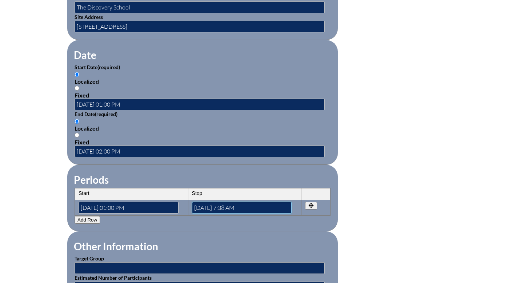
click at [228, 205] on input"] "2025-10-10 7:38 AM" at bounding box center [242, 208] width 100 height 12
click at [240, 207] on input"] "2025-10-10 02:38 AM" at bounding box center [242, 208] width 100 height 12
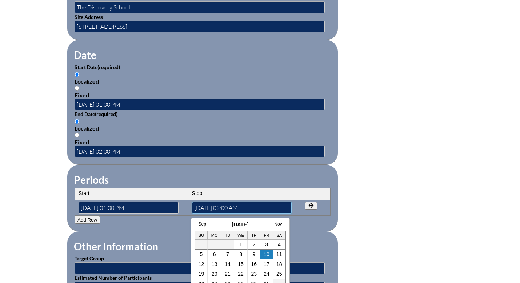
click at [244, 207] on input"] "2025-10-10 02:00 AM" at bounding box center [242, 208] width 100 height 12
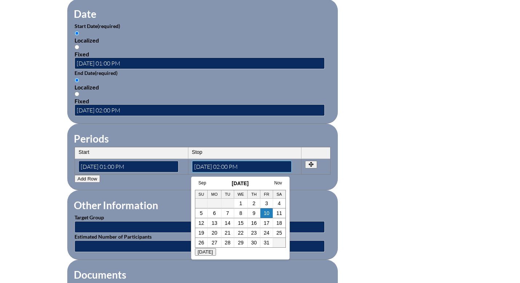
scroll to position [512, 0]
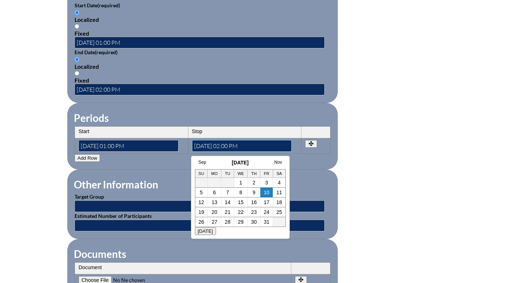
type input"] "2025-10-10 02:00 PM"
click at [107, 206] on input "text" at bounding box center [200, 206] width 250 height 12
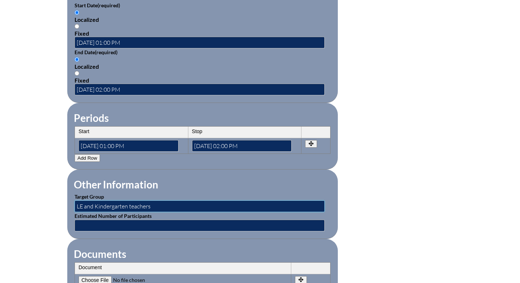
click at [130, 206] on input "LE and Kindergarten teachers" at bounding box center [200, 206] width 250 height 12
type input "LE and Kindergarten Teachers"
click at [92, 225] on input "text" at bounding box center [200, 226] width 250 height 12
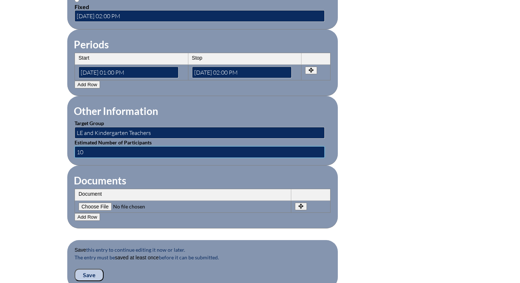
scroll to position [586, 0]
type input "10"
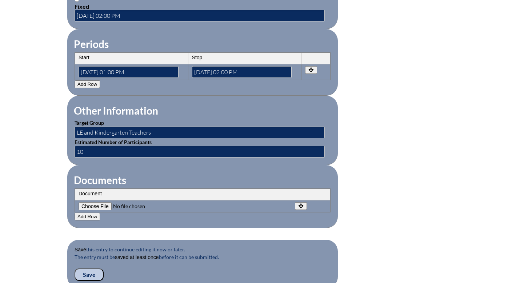
click at [103, 205] on input"] "file" at bounding box center [128, 206] width 99 height 8
type input"] "C:\fakepath\Screenshot 2025-10-14 at 7.11.16 AM.png"
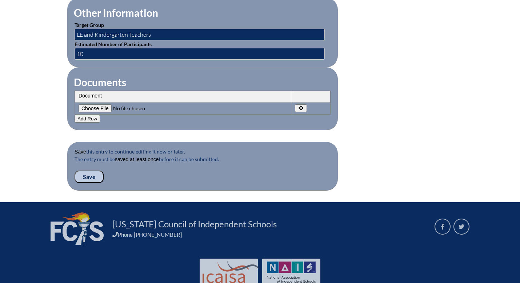
scroll to position [684, 0]
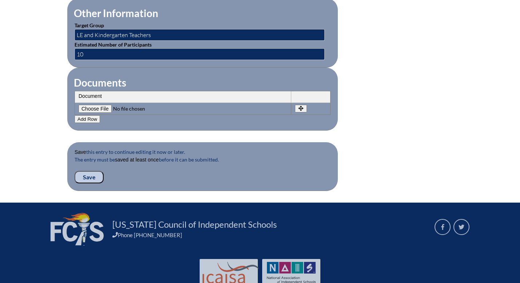
click at [88, 176] on input "Save" at bounding box center [89, 177] width 29 height 12
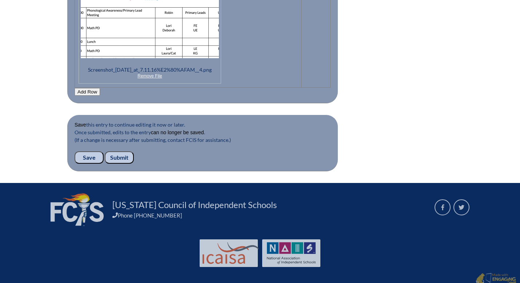
scroll to position [893, 0]
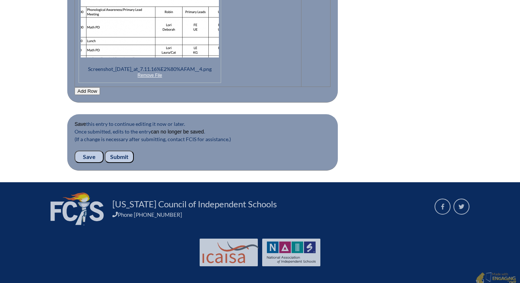
click at [118, 154] on input "Submit" at bounding box center [119, 157] width 29 height 12
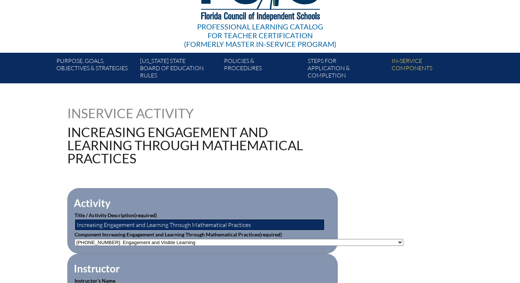
scroll to position [36, 0]
